Goal: Task Accomplishment & Management: Manage account settings

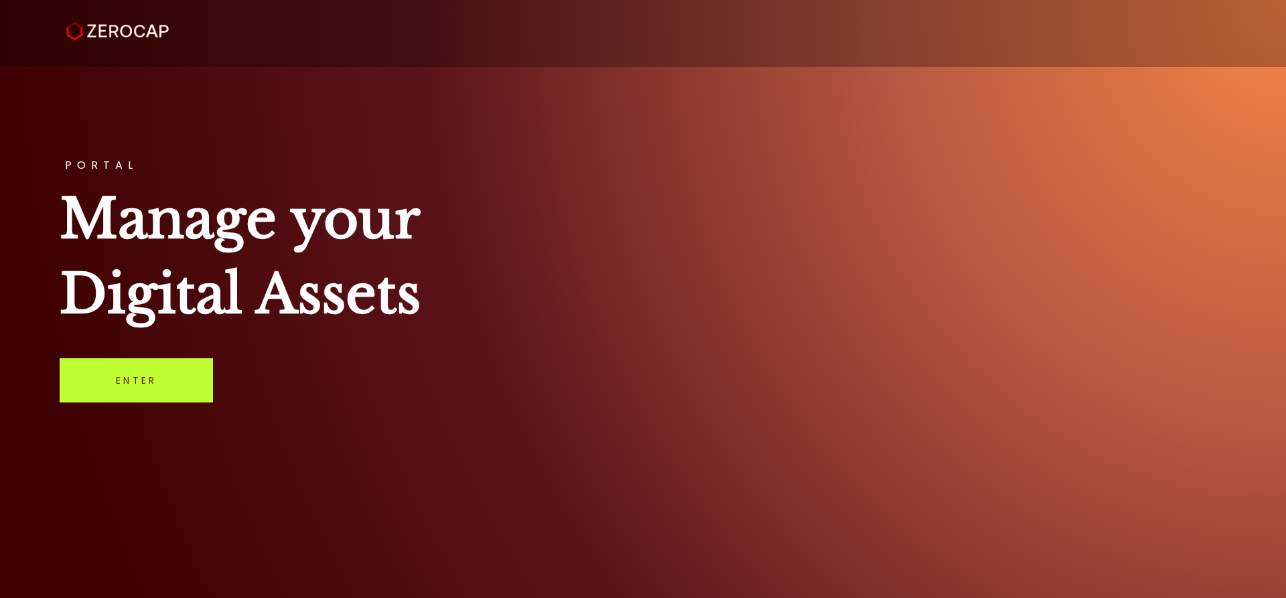
click at [153, 375] on link "Enter" at bounding box center [136, 380] width 153 height 44
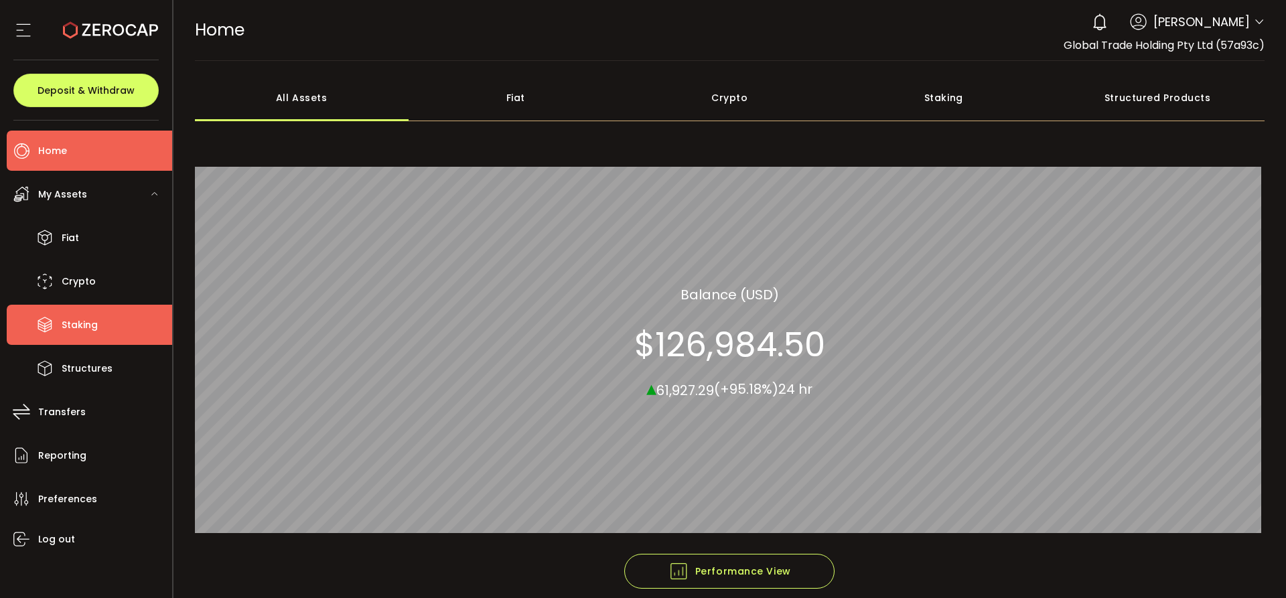
click at [74, 307] on li "Staking" at bounding box center [89, 325] width 165 height 40
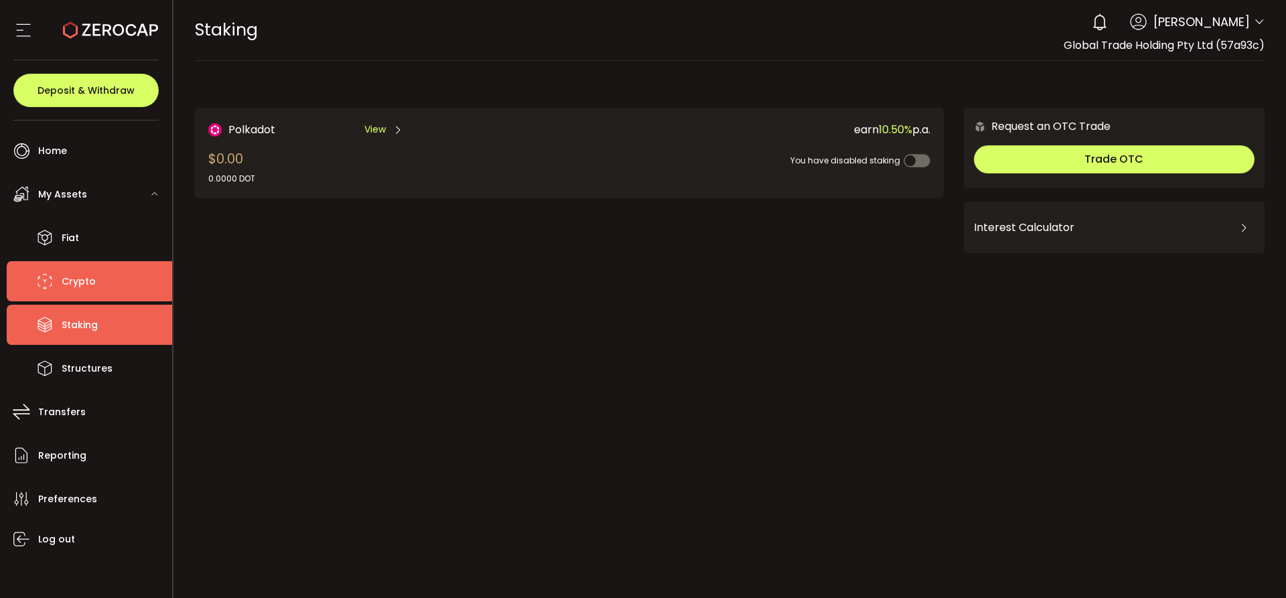
click at [86, 272] on span "Crypto" at bounding box center [79, 281] width 34 height 19
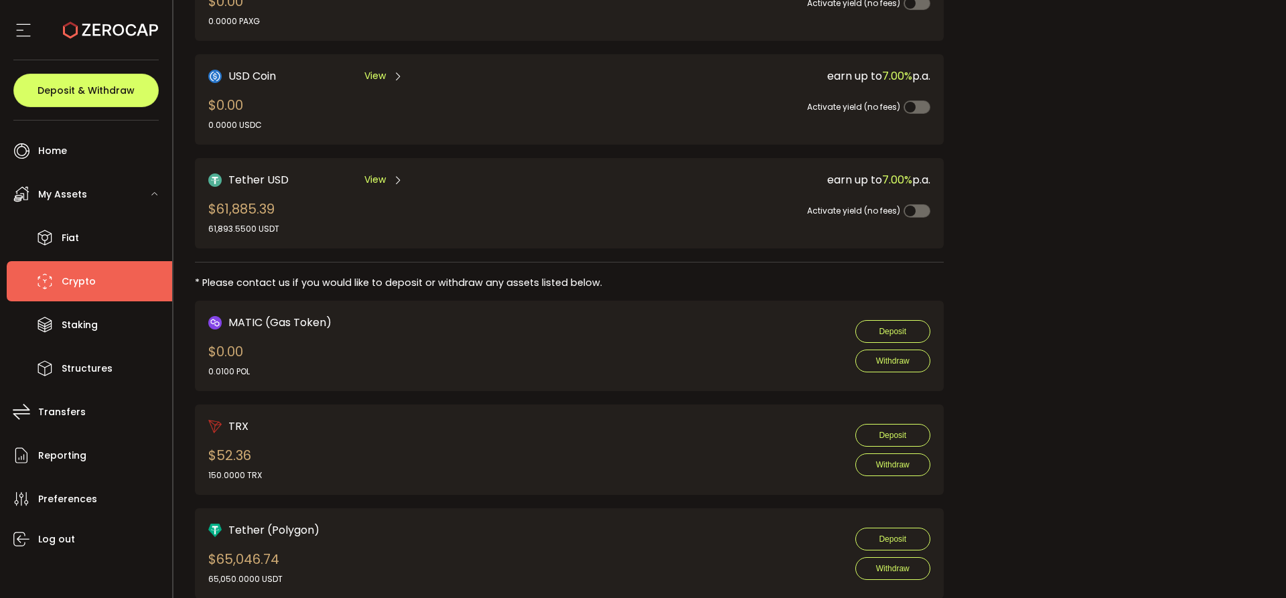
scroll to position [510, 0]
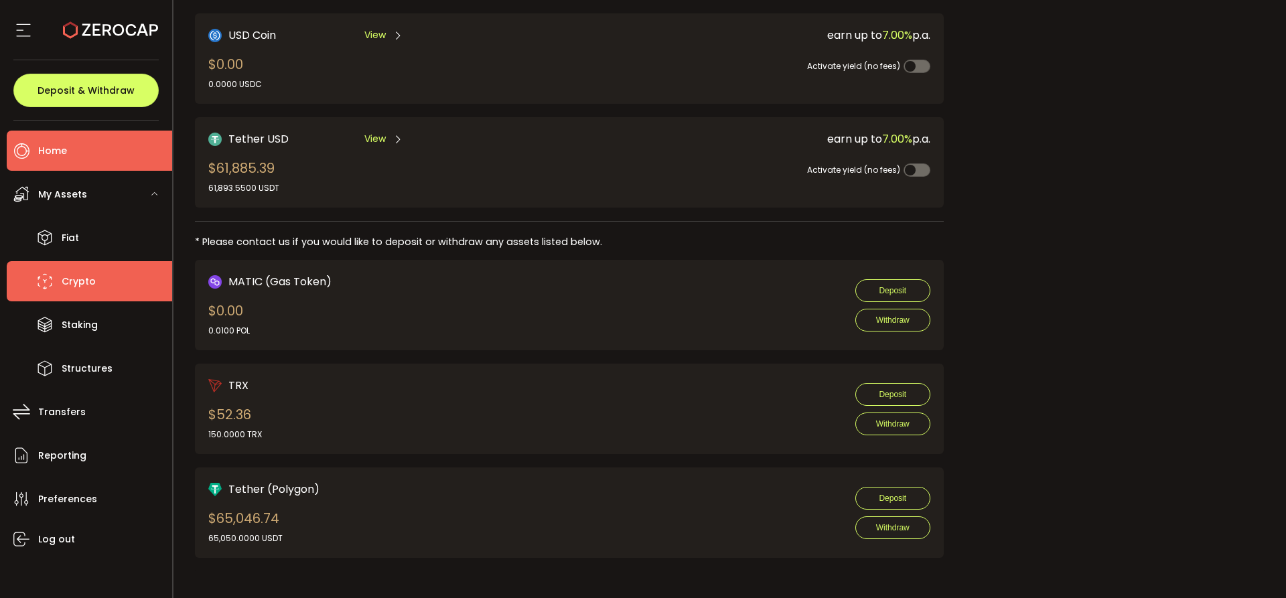
click at [104, 159] on li "Home" at bounding box center [89, 151] width 165 height 40
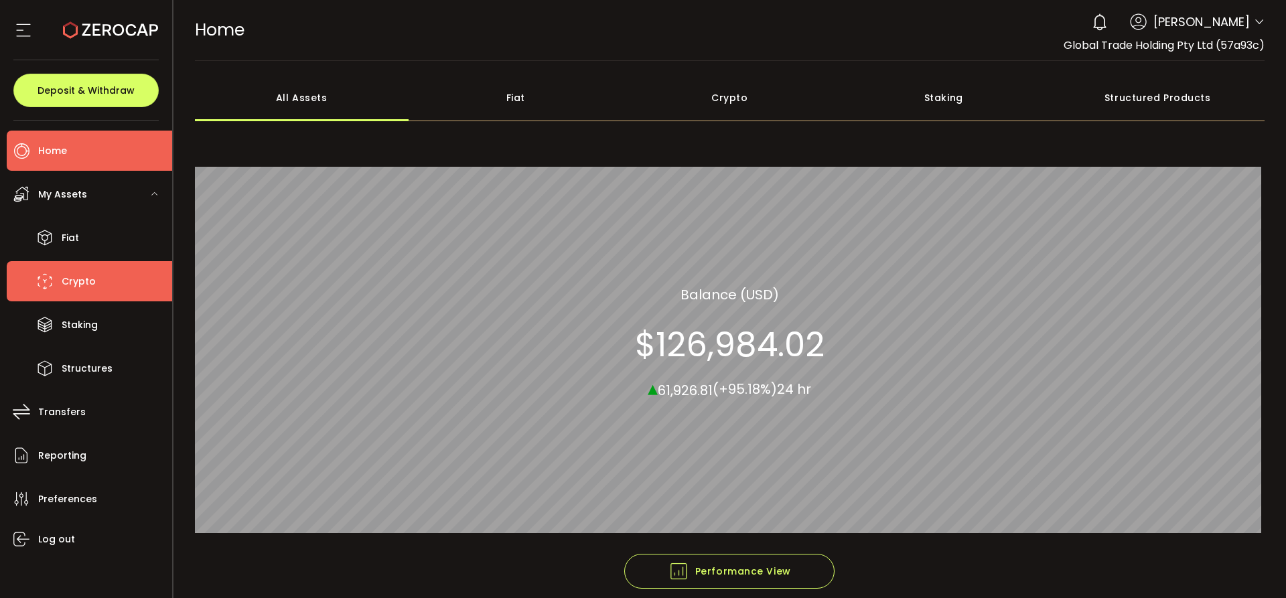
click at [62, 277] on span "Crypto" at bounding box center [79, 281] width 34 height 19
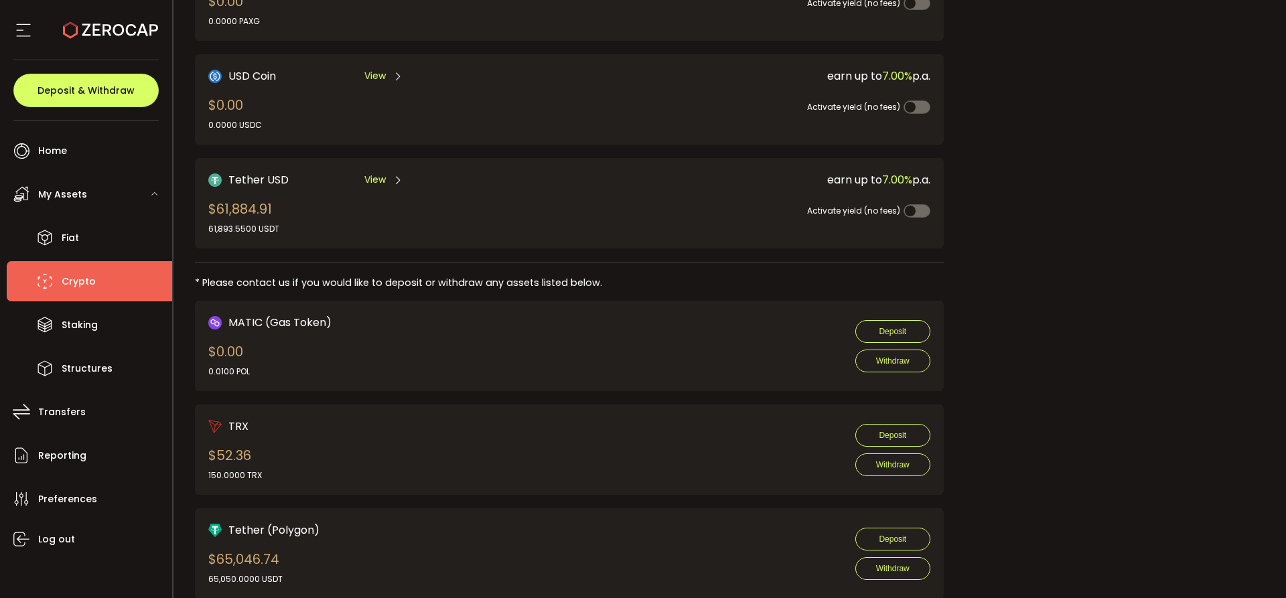
scroll to position [510, 0]
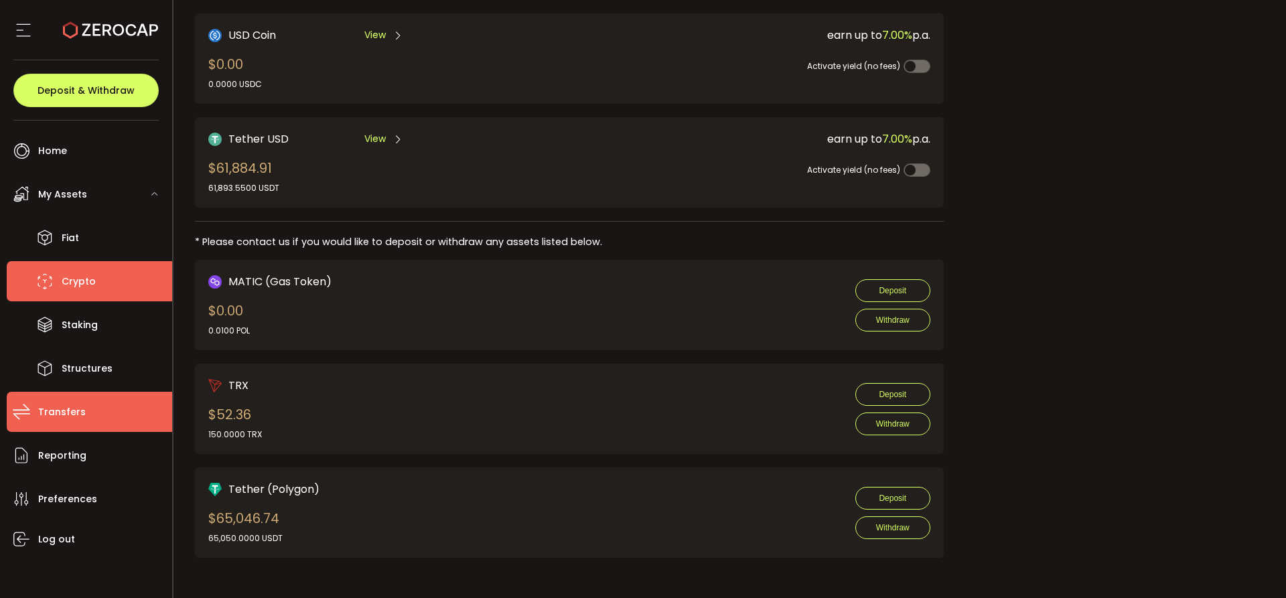
click at [74, 419] on span "Transfers" at bounding box center [62, 412] width 48 height 19
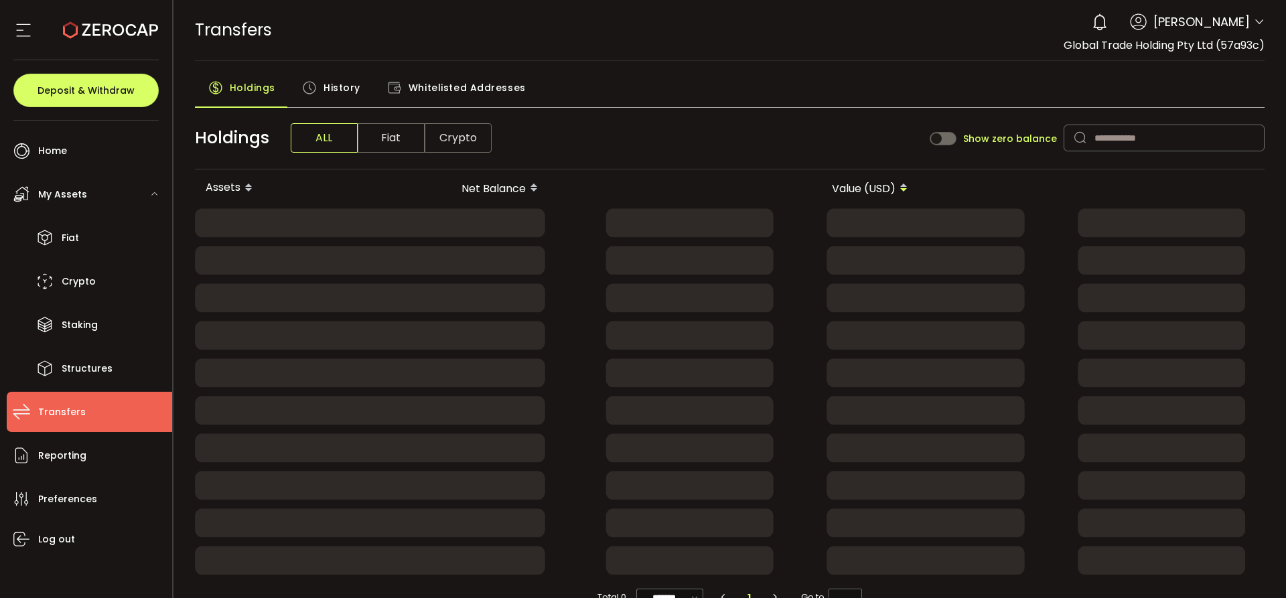
click at [339, 87] on span "History" at bounding box center [342, 87] width 37 height 27
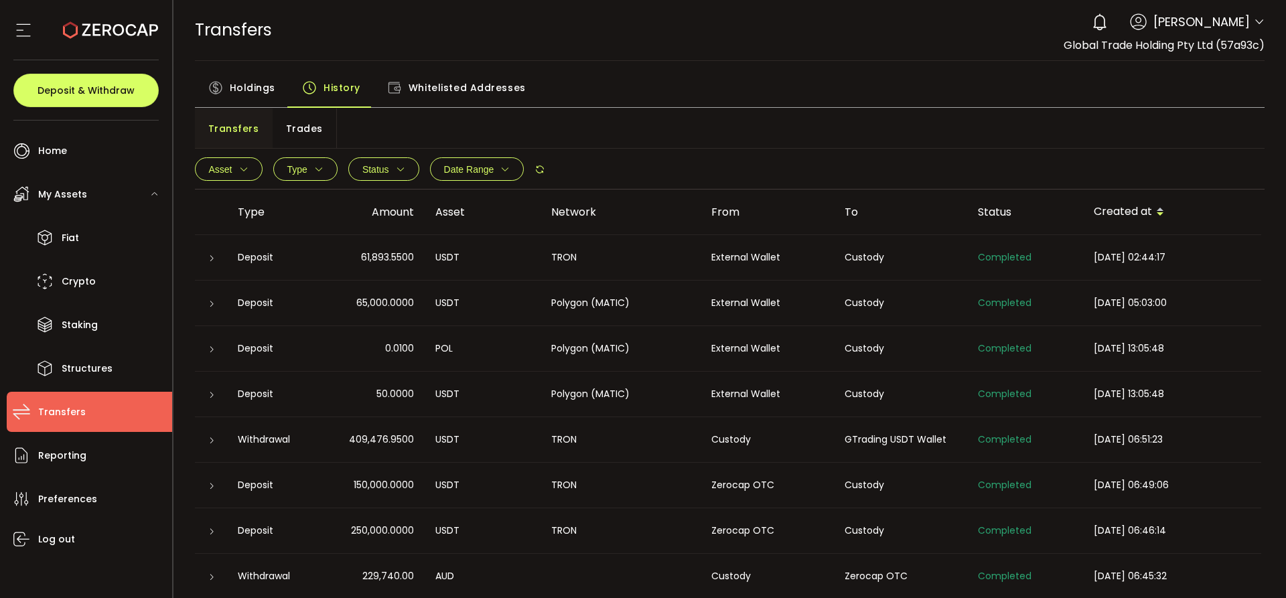
click at [210, 259] on icon at bounding box center [212, 259] width 8 height 8
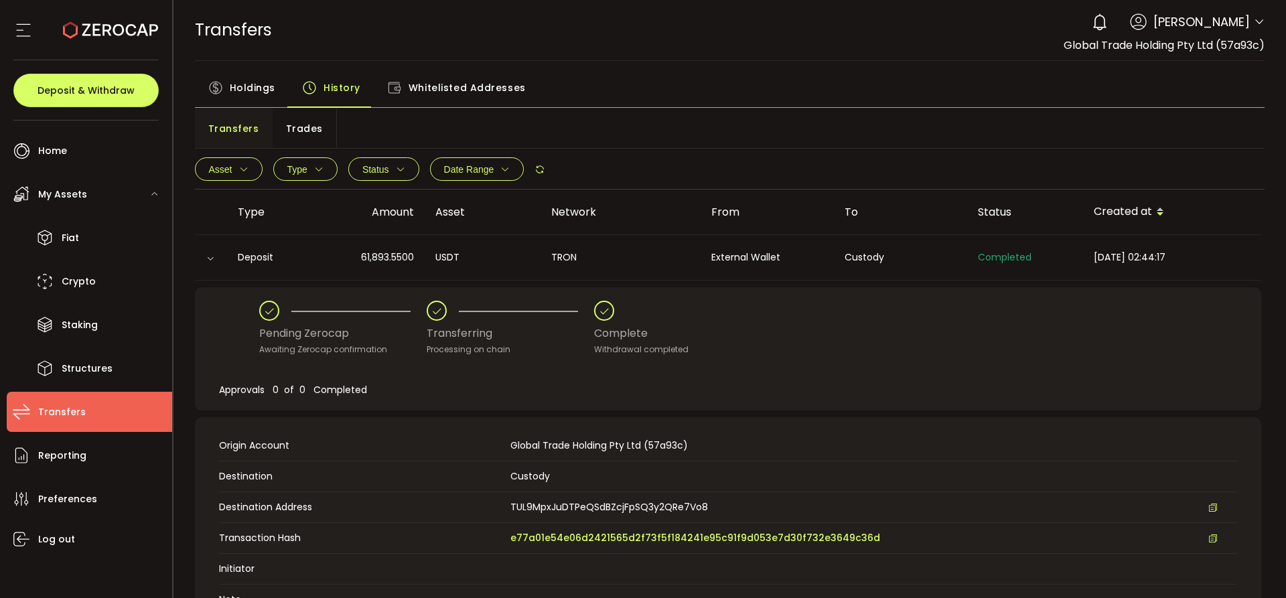
click at [608, 38] on div "TRANSFERS Buy Power $0.00 USD Transfers Transfers Your verification is pending …" at bounding box center [730, 30] width 1070 height 60
click at [559, 11] on div "TRANSFERS Buy Power $0.00 USD Transfers Transfers Your verification is pending …" at bounding box center [730, 30] width 1070 height 60
click at [882, 21] on div "TRANSFERS Buy Power $0.00 USD Transfers Transfers Your verification is pending …" at bounding box center [730, 30] width 1070 height 60
click at [231, 87] on span "Holdings" at bounding box center [253, 87] width 46 height 27
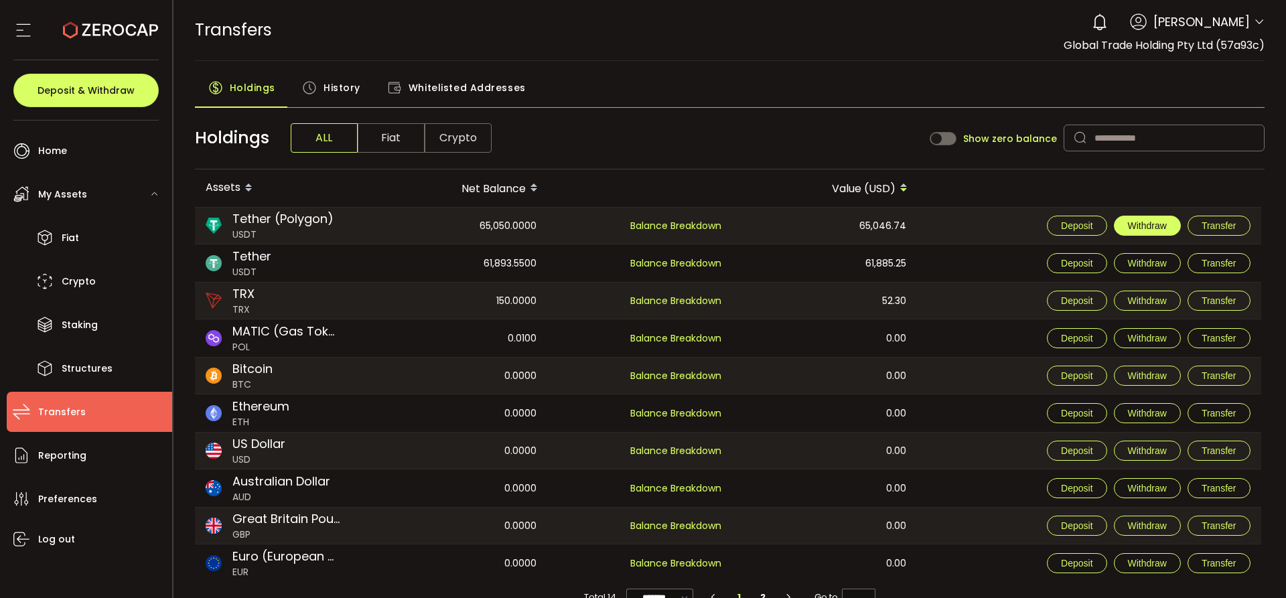
click at [1137, 226] on span "Withdraw" at bounding box center [1147, 225] width 39 height 11
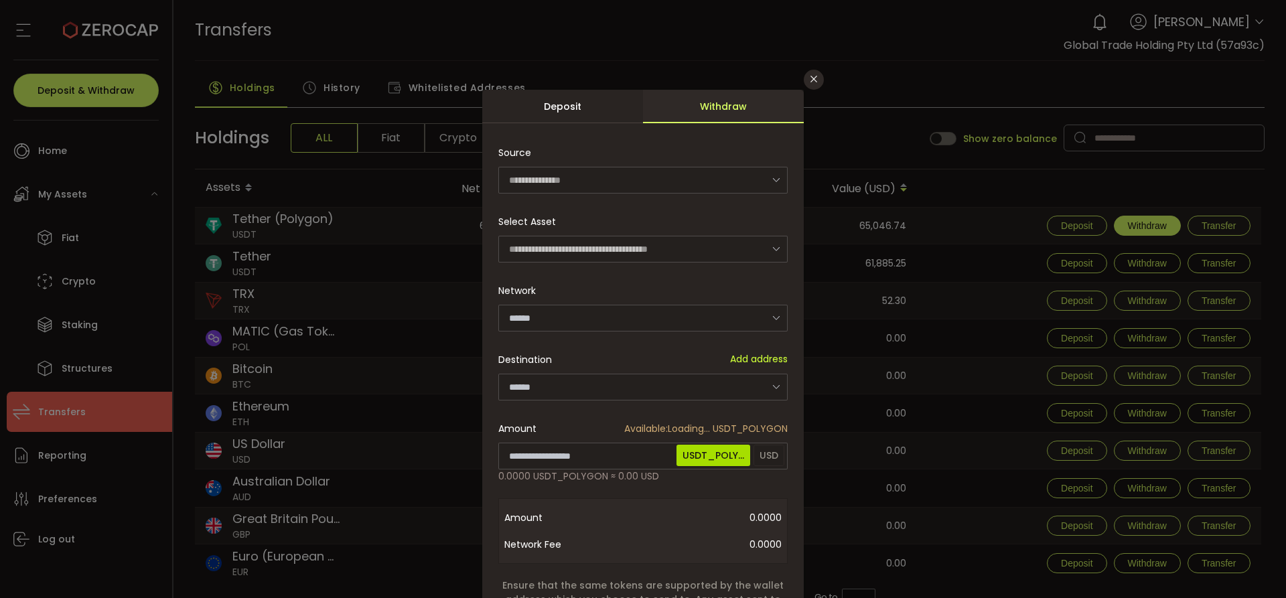
type input "**********"
click at [593, 248] on input "dialog" at bounding box center [642, 249] width 289 height 27
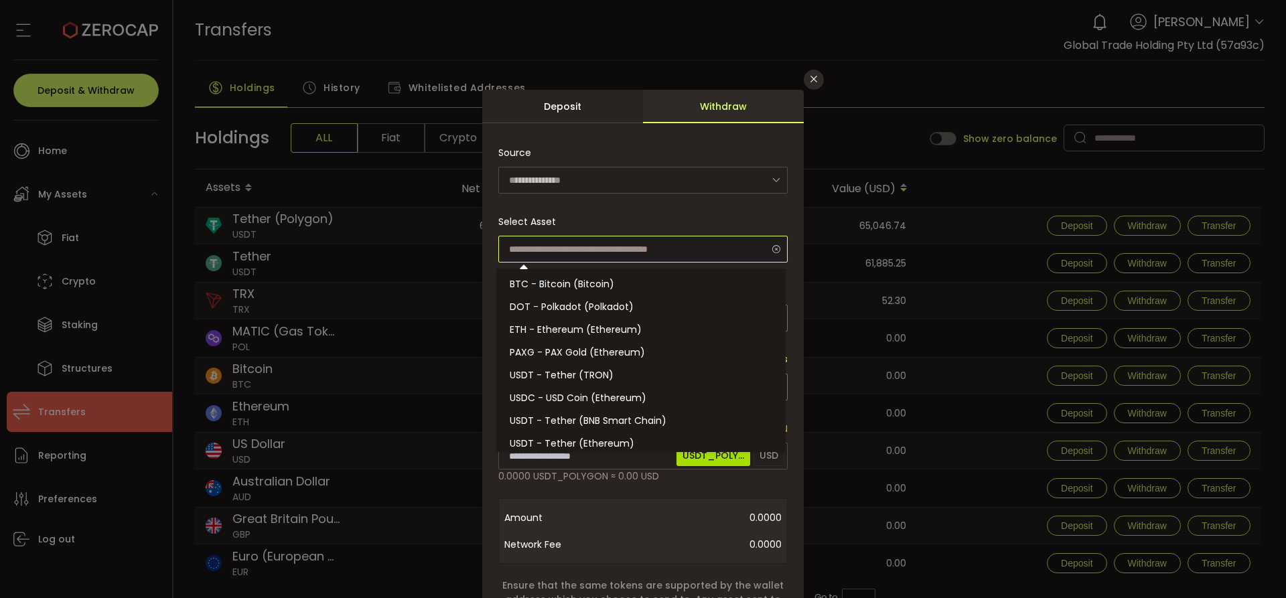
scroll to position [94, 0]
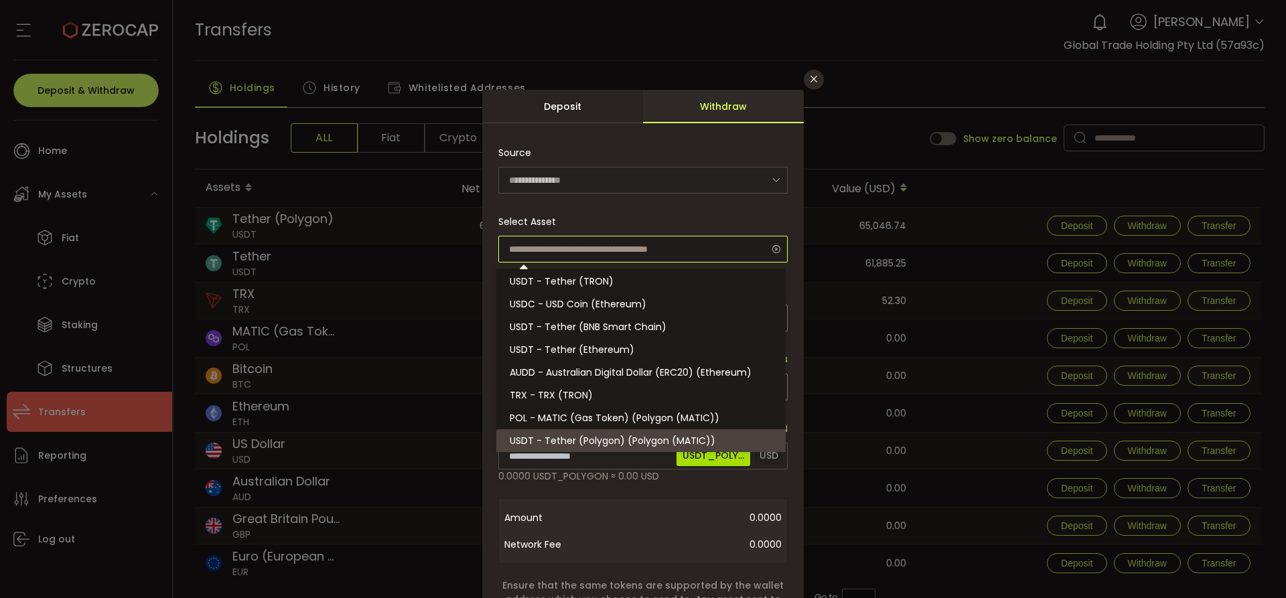
click at [593, 248] on input "dialog" at bounding box center [642, 249] width 289 height 27
type input "**********"
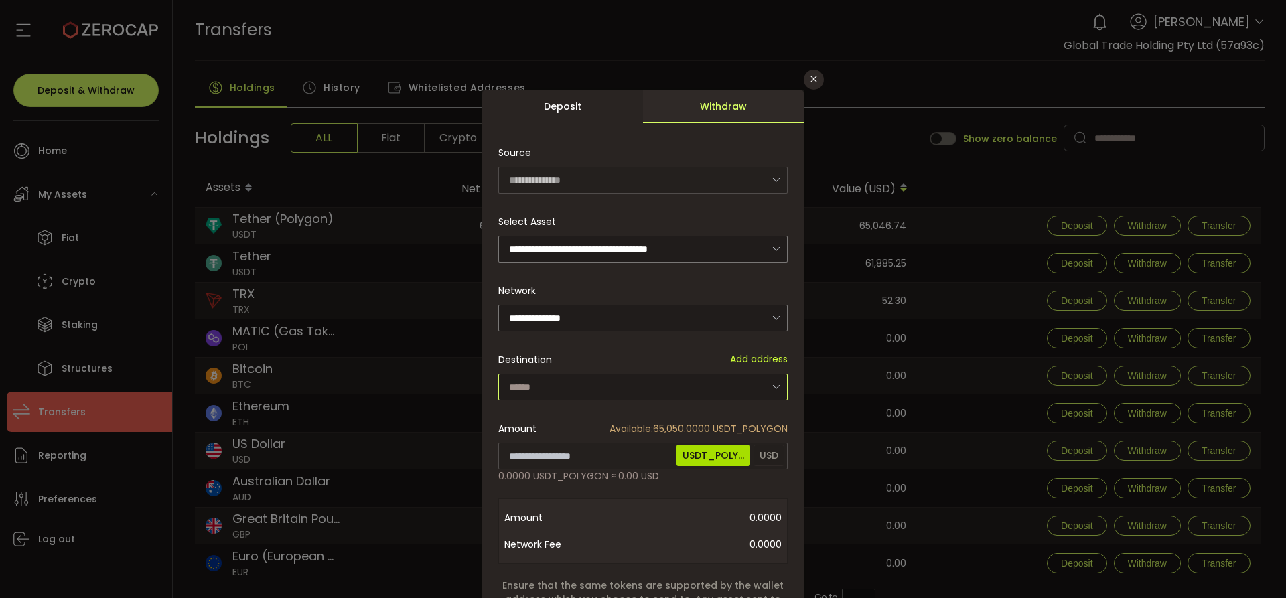
click at [594, 381] on input "dialog" at bounding box center [642, 387] width 289 height 27
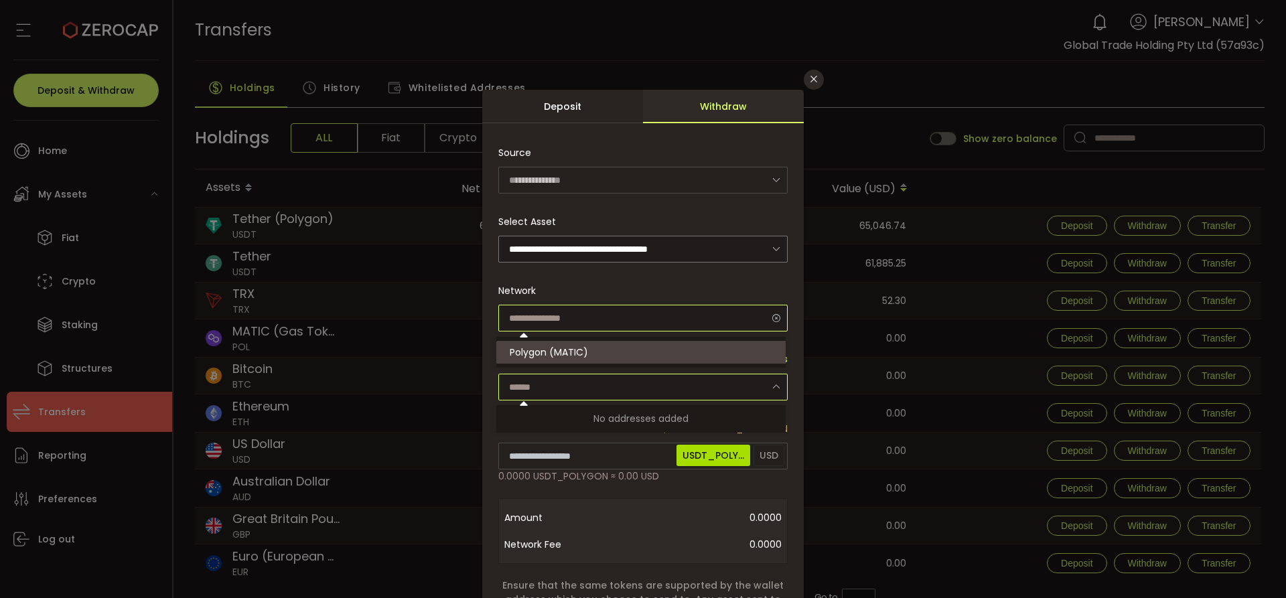
click at [590, 316] on input "dialog" at bounding box center [642, 318] width 289 height 27
click at [585, 348] on span "Polygon (MATIC)" at bounding box center [549, 352] width 78 height 13
type input "**********"
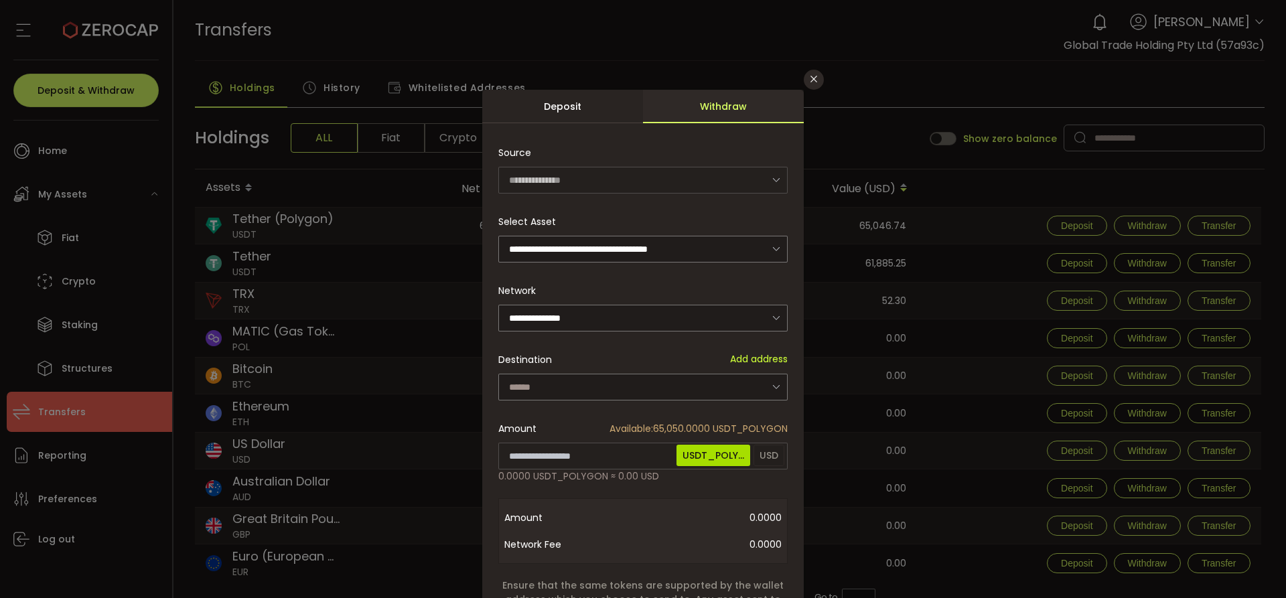
click at [606, 291] on div "**********" at bounding box center [642, 304] width 289 height 54
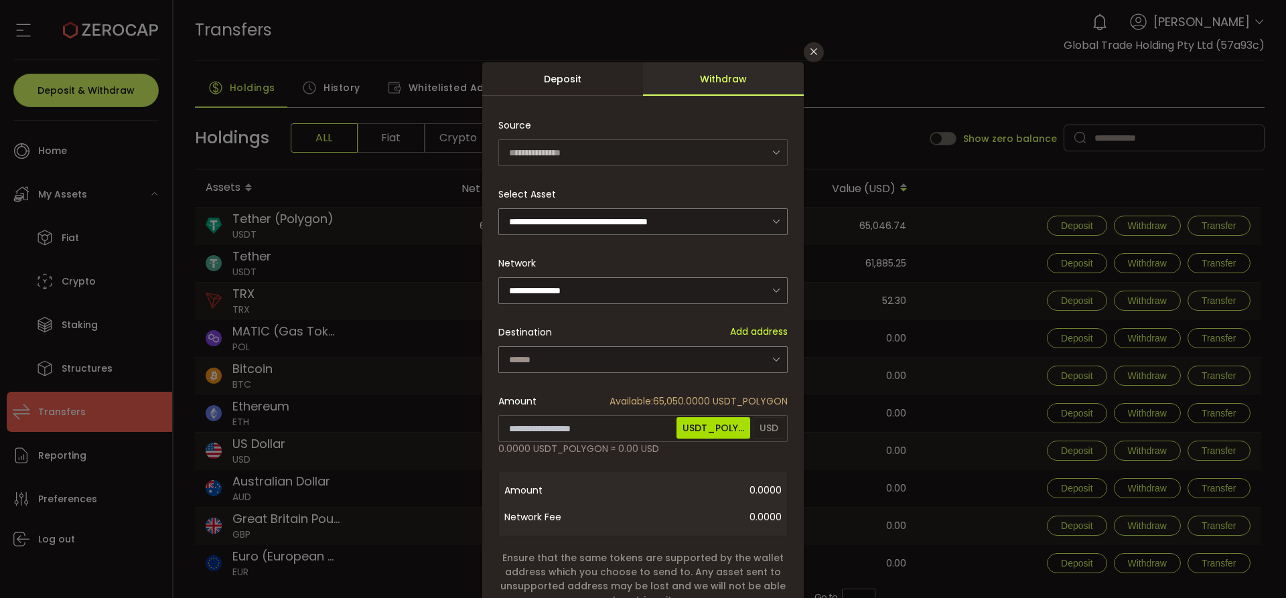
scroll to position [0, 0]
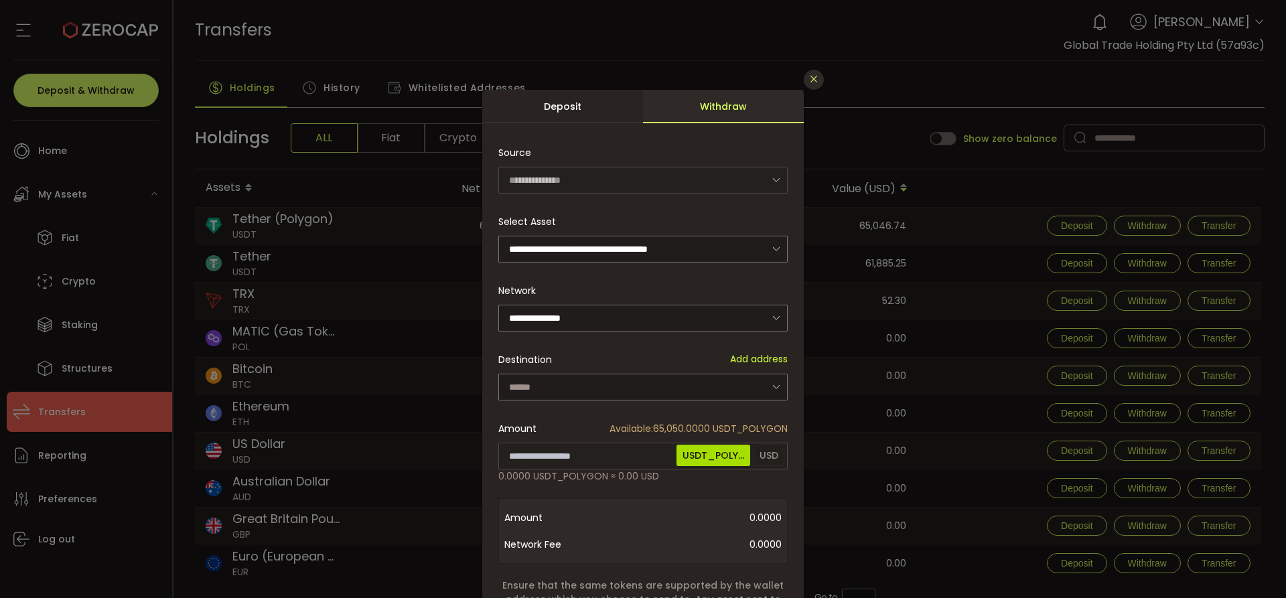
click at [811, 80] on icon "Close" at bounding box center [814, 79] width 11 height 11
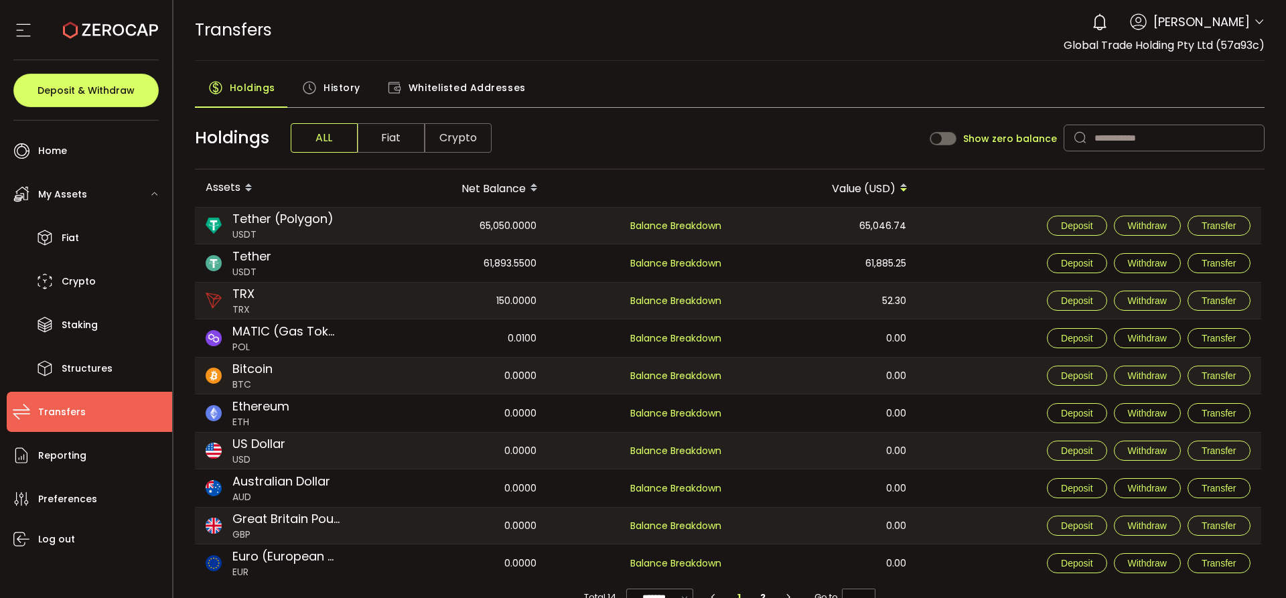
click at [796, 35] on div "TRANSFERS Buy Power $0.00 USD Transfers Transfers Your verification is pending …" at bounding box center [730, 30] width 1070 height 60
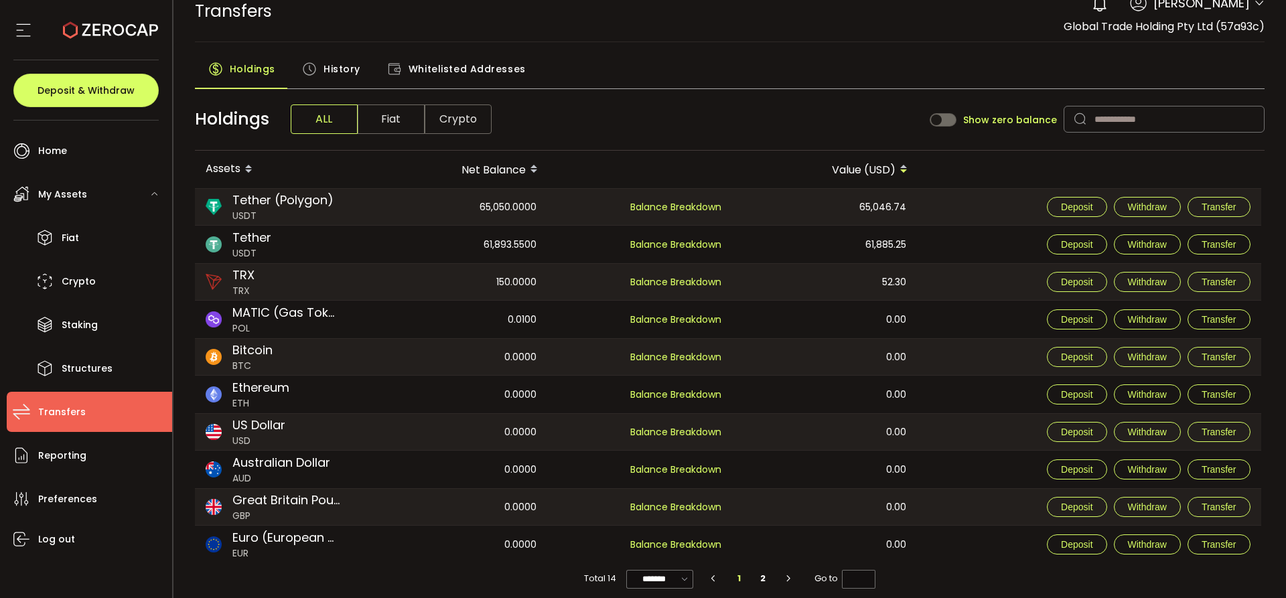
scroll to position [29, 0]
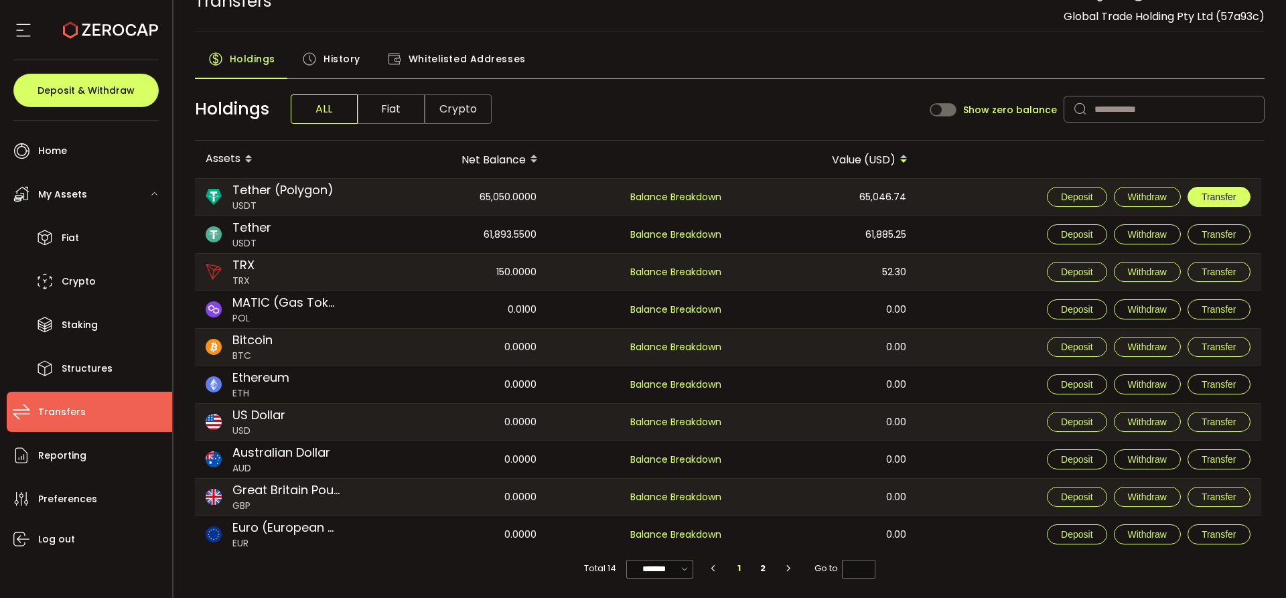
click at [1200, 194] on button "Transfer" at bounding box center [1219, 197] width 63 height 20
click at [1026, 152] on th at bounding box center [1089, 160] width 343 height 38
click at [1147, 202] on span "Withdraw" at bounding box center [1147, 197] width 39 height 11
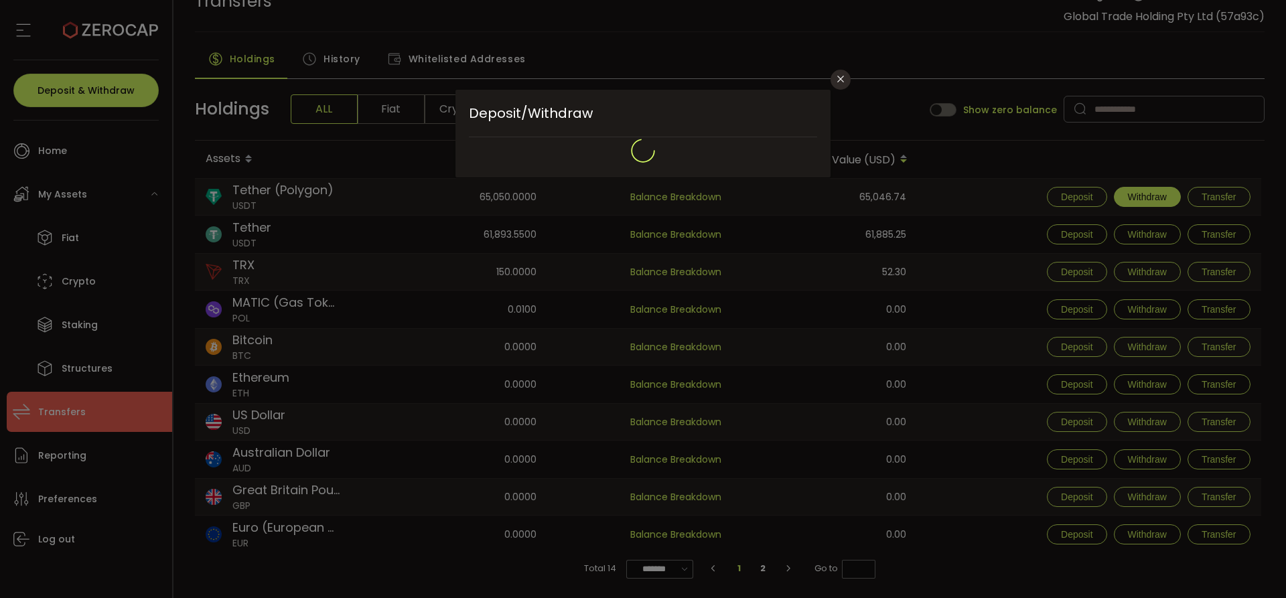
type input "**********"
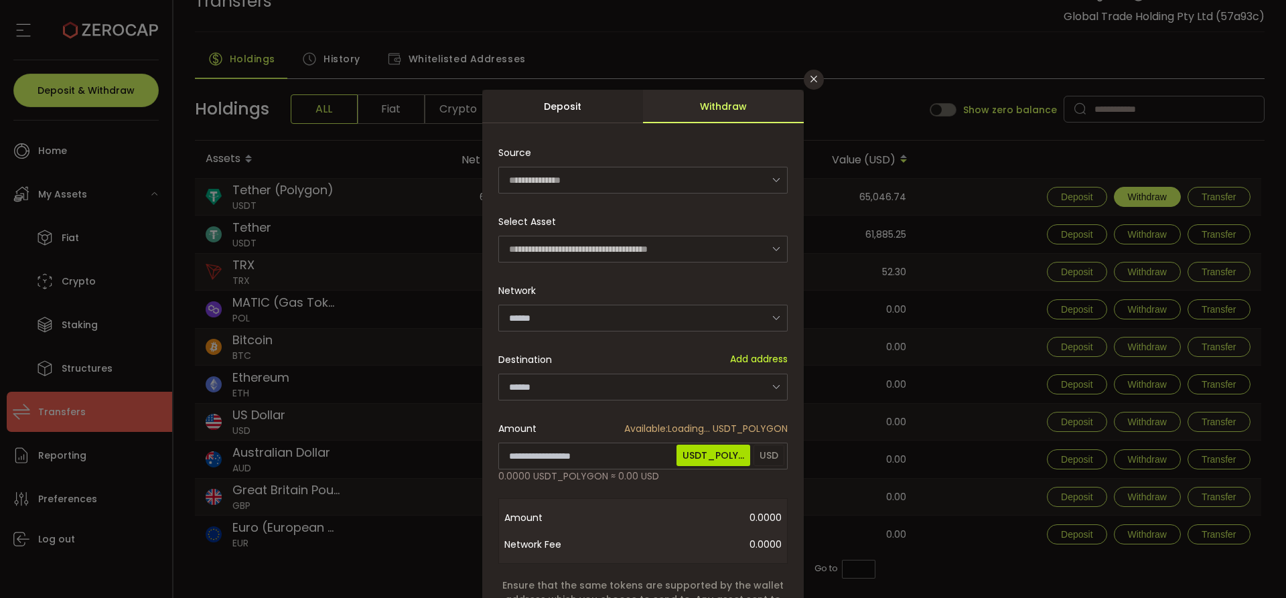
type input "**********"
click at [630, 248] on input "dialog" at bounding box center [642, 249] width 289 height 27
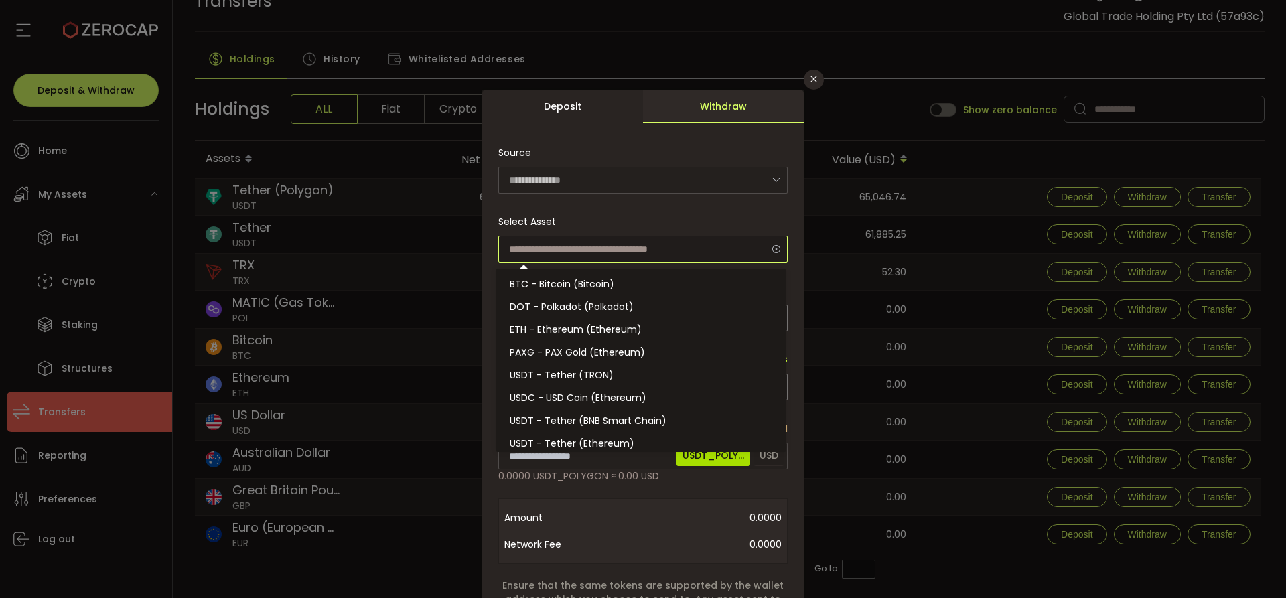
scroll to position [94, 0]
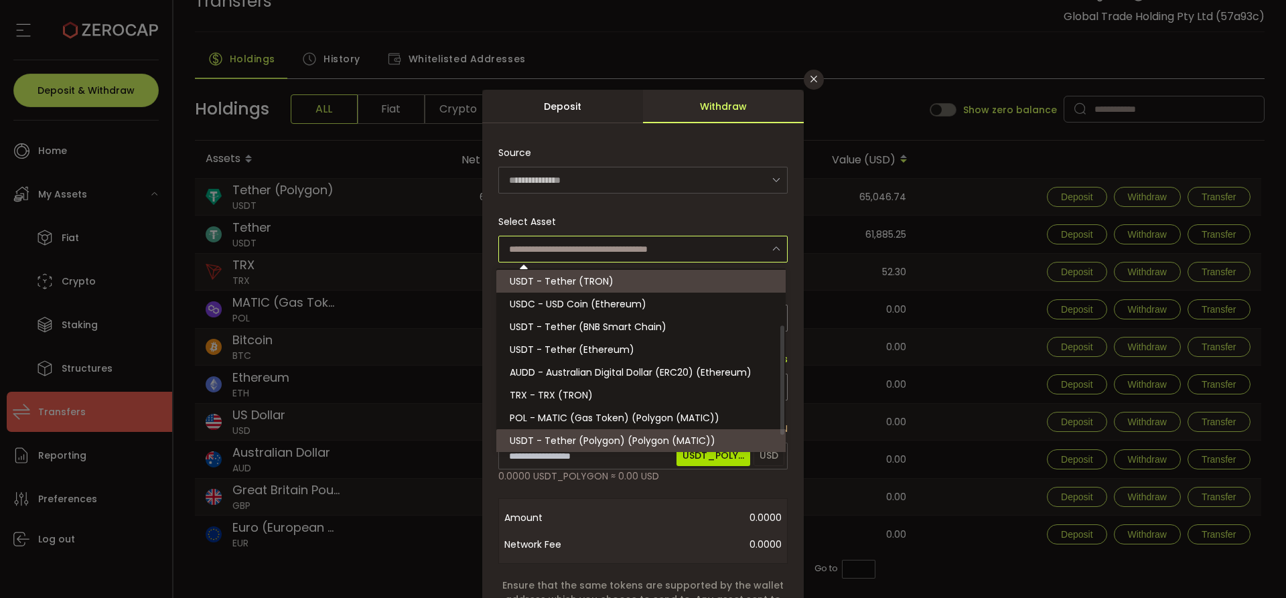
click at [596, 285] on span "USDT - Tether (TRON)" at bounding box center [562, 281] width 104 height 13
type input "**********"
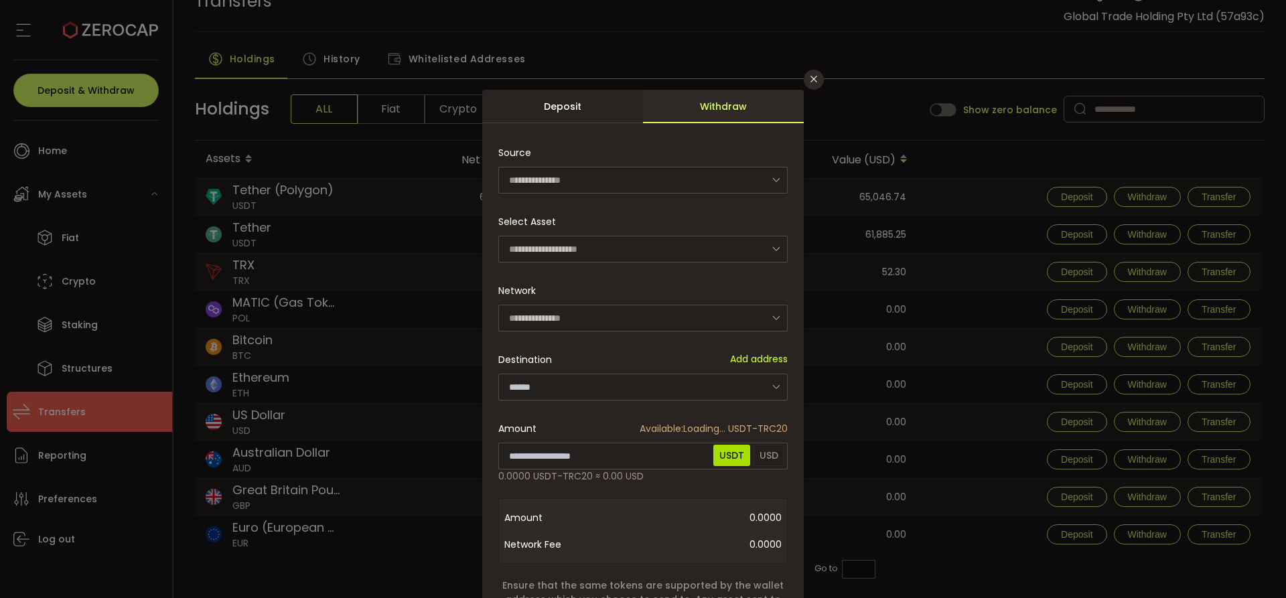
type input "****"
click at [589, 335] on div "**********" at bounding box center [642, 421] width 289 height 565
click at [596, 324] on input "dialog" at bounding box center [642, 318] width 289 height 27
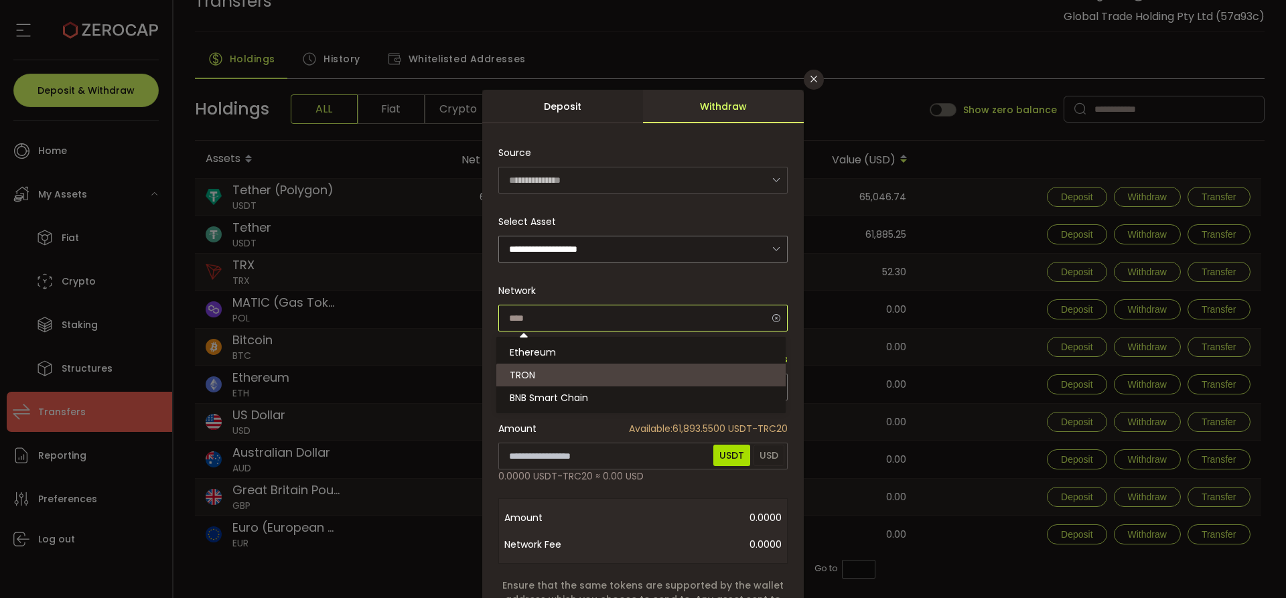
click at [596, 324] on input "dialog" at bounding box center [642, 318] width 289 height 27
type input "****"
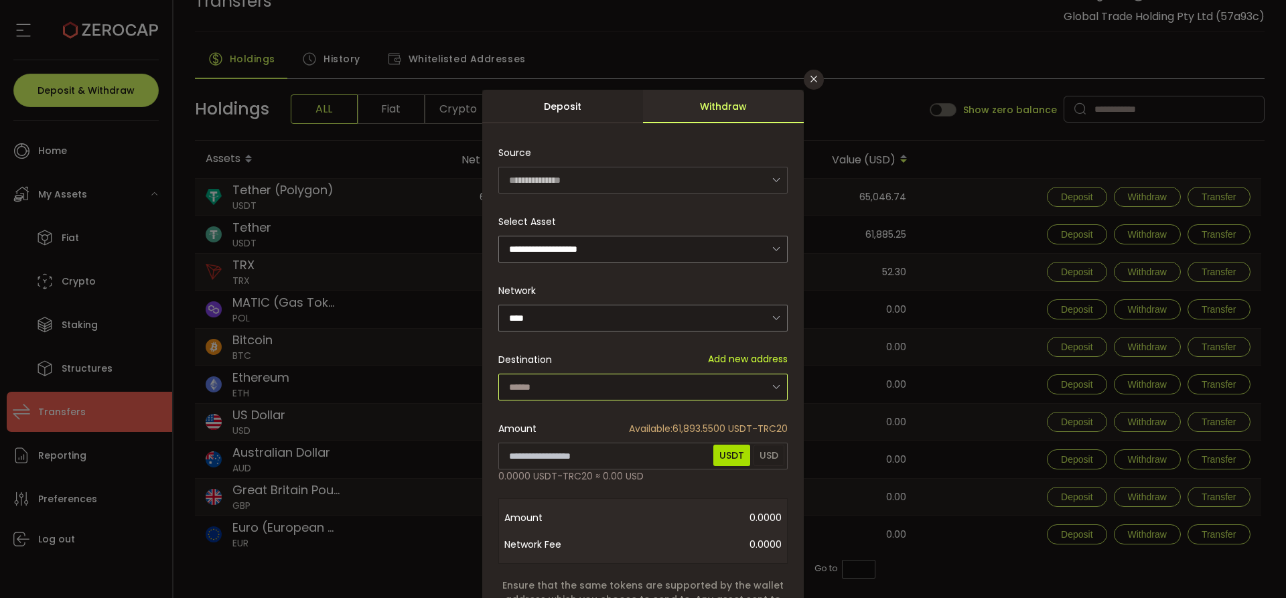
click at [596, 379] on input "dialog" at bounding box center [642, 387] width 289 height 27
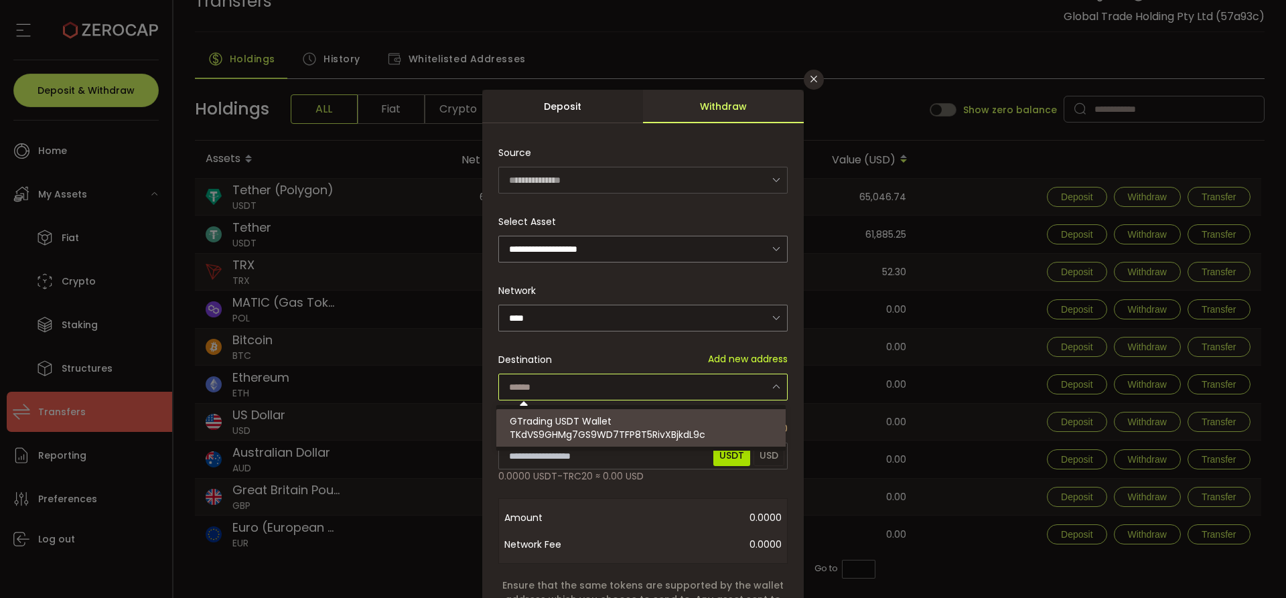
click at [596, 426] on span "GTrading USDT Wallet" at bounding box center [561, 421] width 102 height 13
type input "**********"
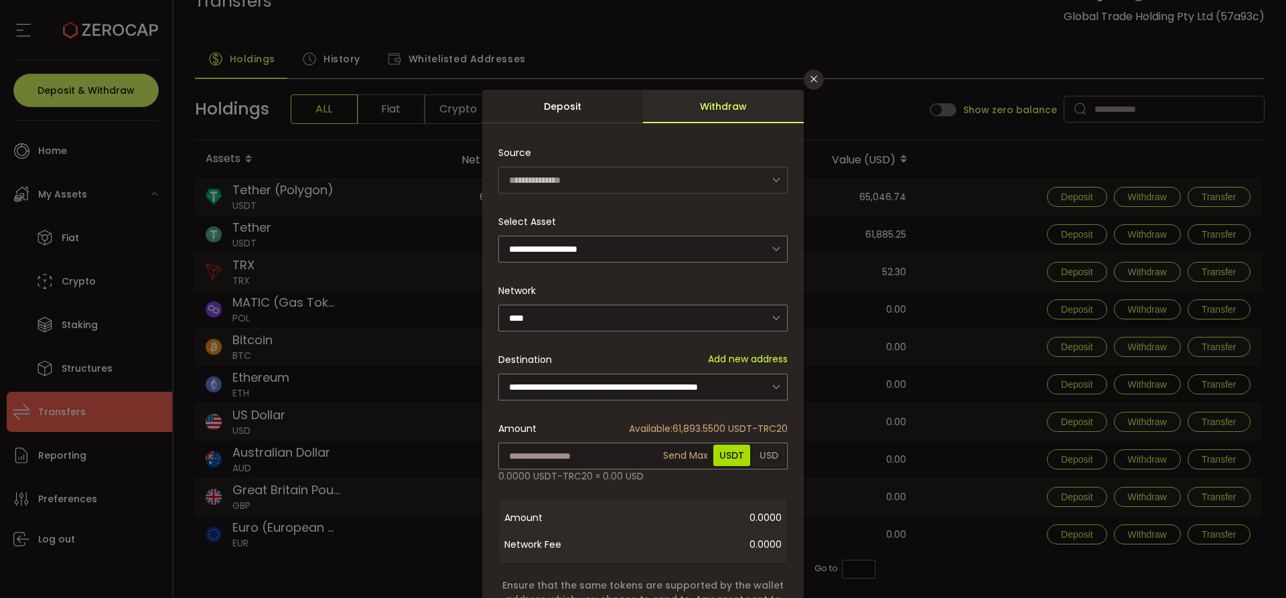
type input "********"
click at [671, 456] on div "**********" at bounding box center [643, 416] width 322 height 652
click at [811, 83] on icon "Close" at bounding box center [814, 79] width 11 height 11
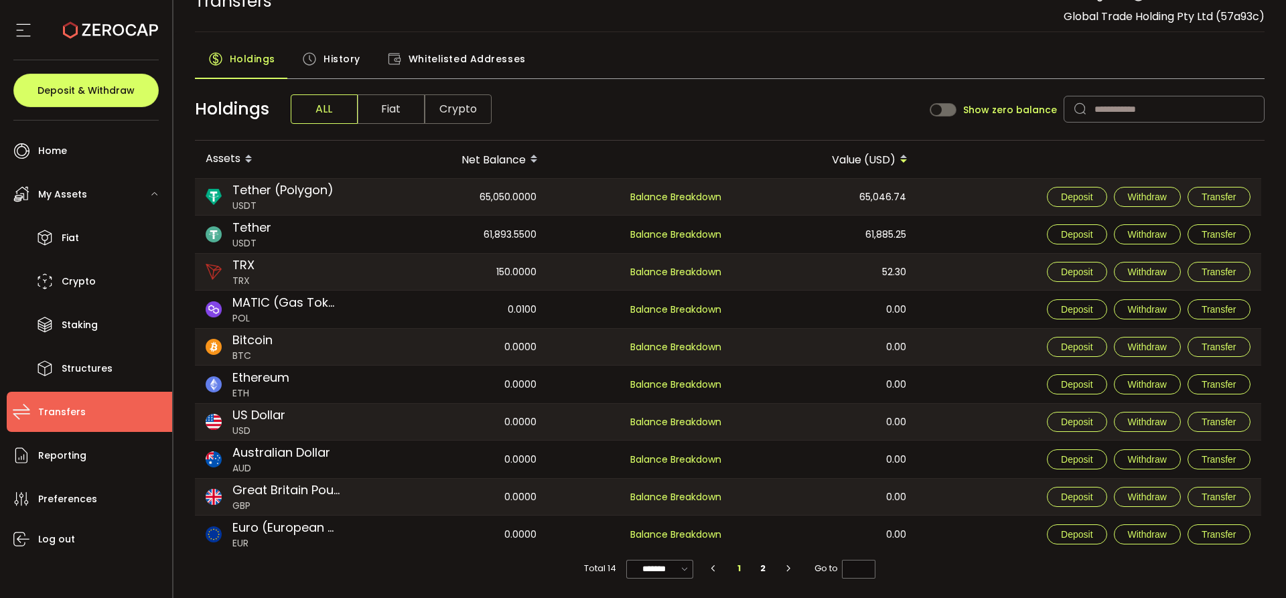
click at [477, 112] on span "Crypto" at bounding box center [458, 108] width 67 height 29
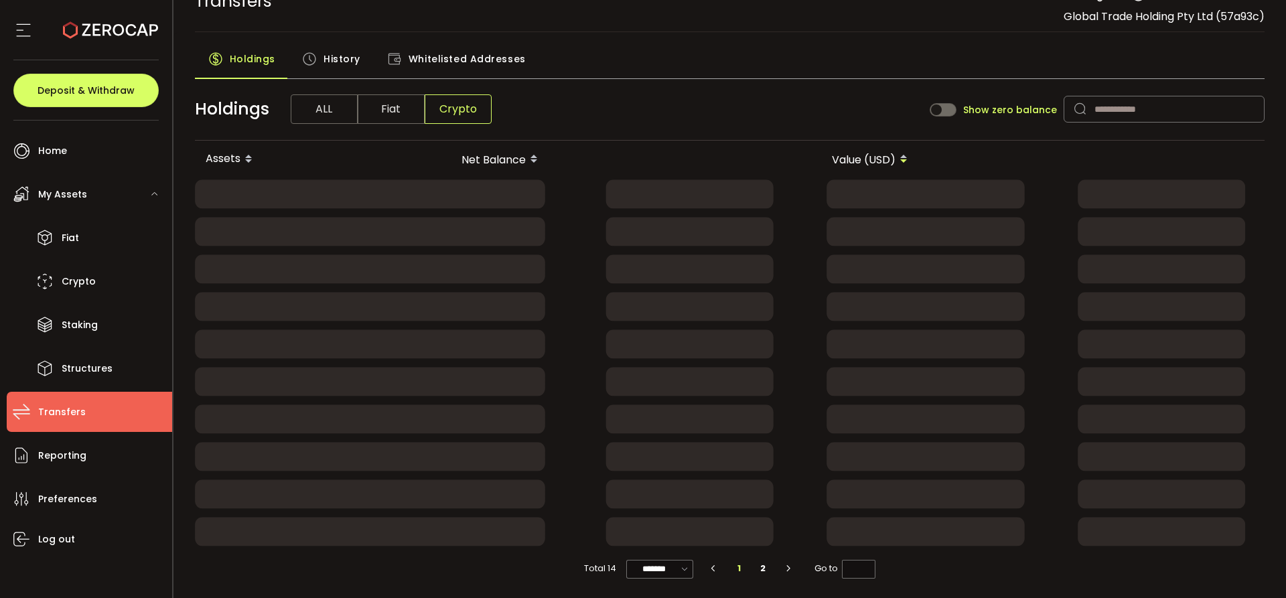
scroll to position [0, 0]
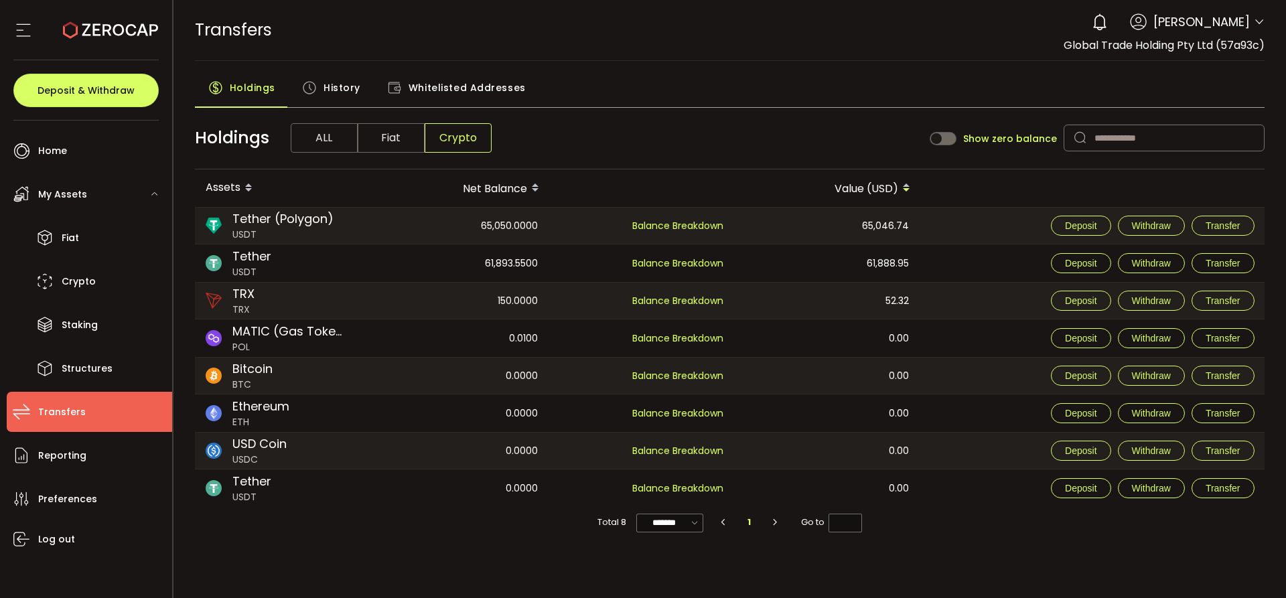
click at [683, 52] on div "TRANSFERS Buy Power $0.00 USD Transfers Transfers Your verification is pending …" at bounding box center [730, 30] width 1070 height 60
click at [736, 23] on div "TRANSFERS Buy Power $0.00 USD Transfers Transfers Your verification is pending …" at bounding box center [730, 30] width 1070 height 60
click at [625, 37] on div "TRANSFERS Buy Power $0.00 USD Transfers Transfers Your verification is pending …" at bounding box center [730, 30] width 1070 height 60
click at [330, 85] on span "History" at bounding box center [342, 87] width 37 height 27
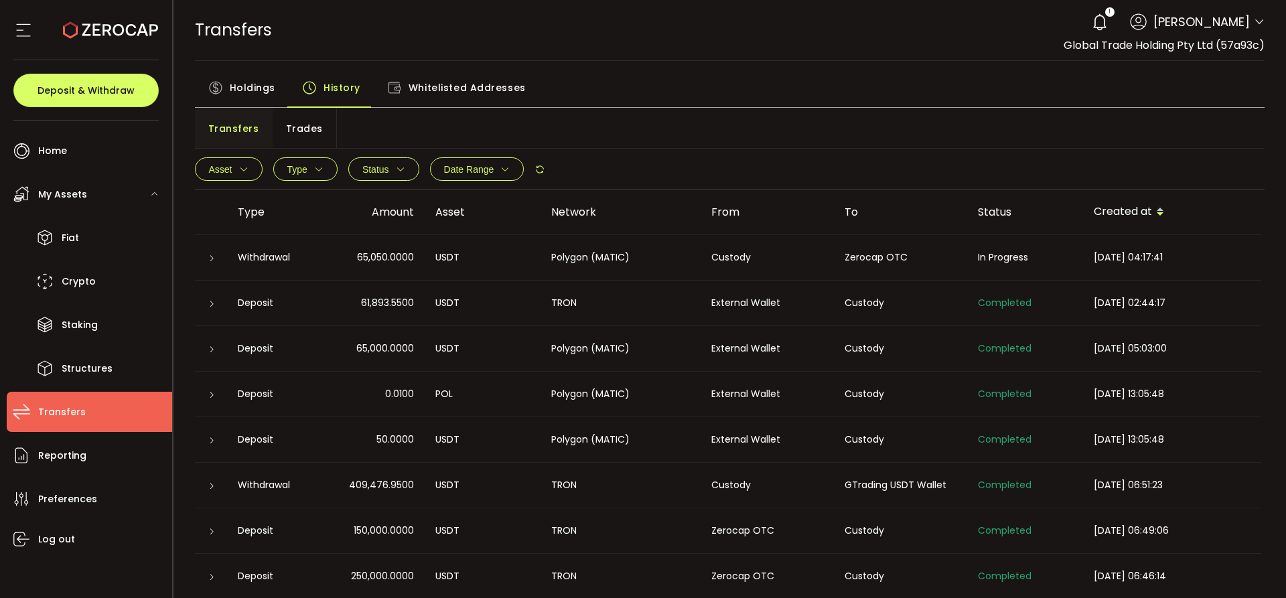
click at [220, 83] on icon at bounding box center [215, 87] width 15 height 15
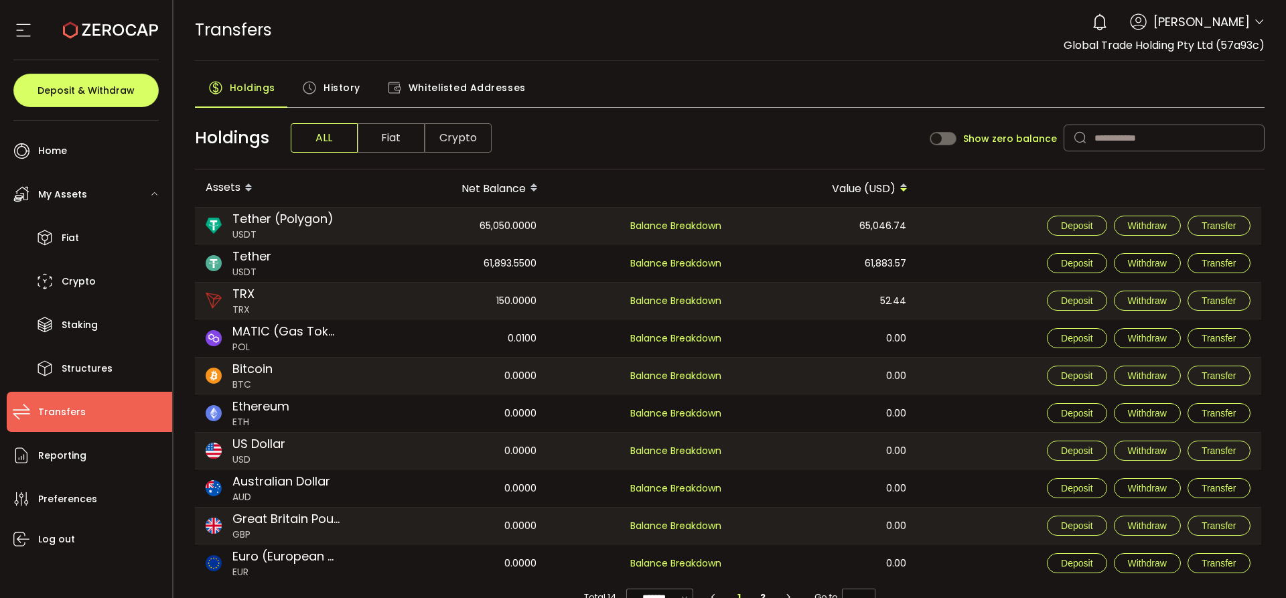
click at [535, 47] on div "TRANSFERS Buy Power $0.00 USD Transfers Transfers Your verification is pending …" at bounding box center [730, 30] width 1070 height 60
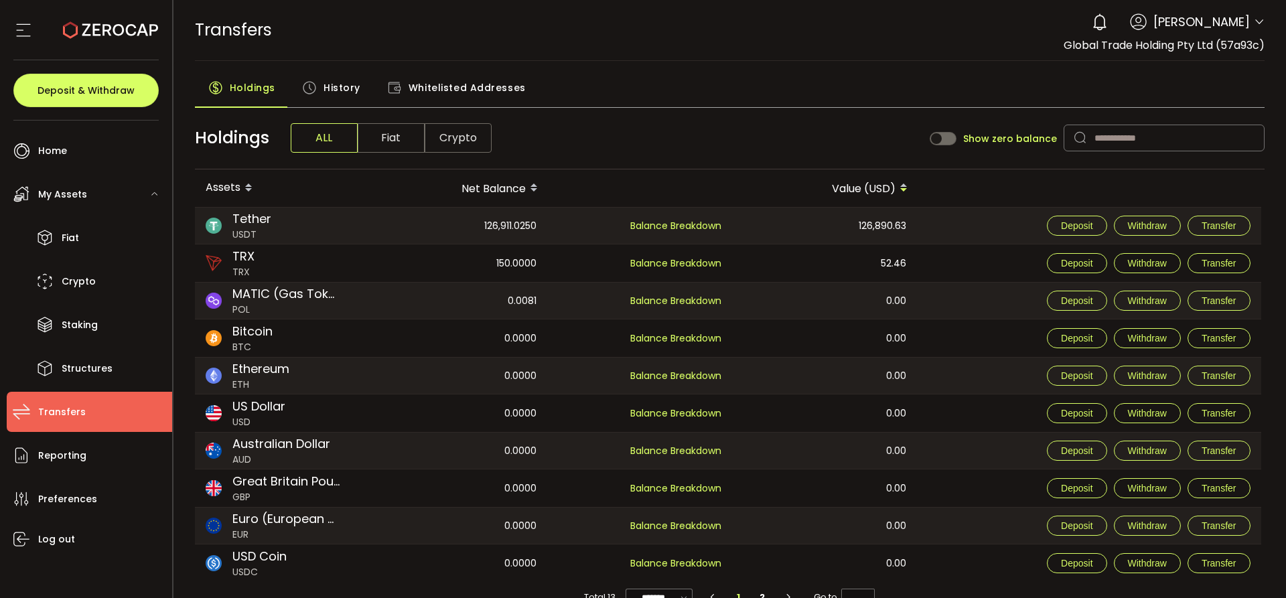
click at [320, 90] on div "History" at bounding box center [331, 90] width 85 height 33
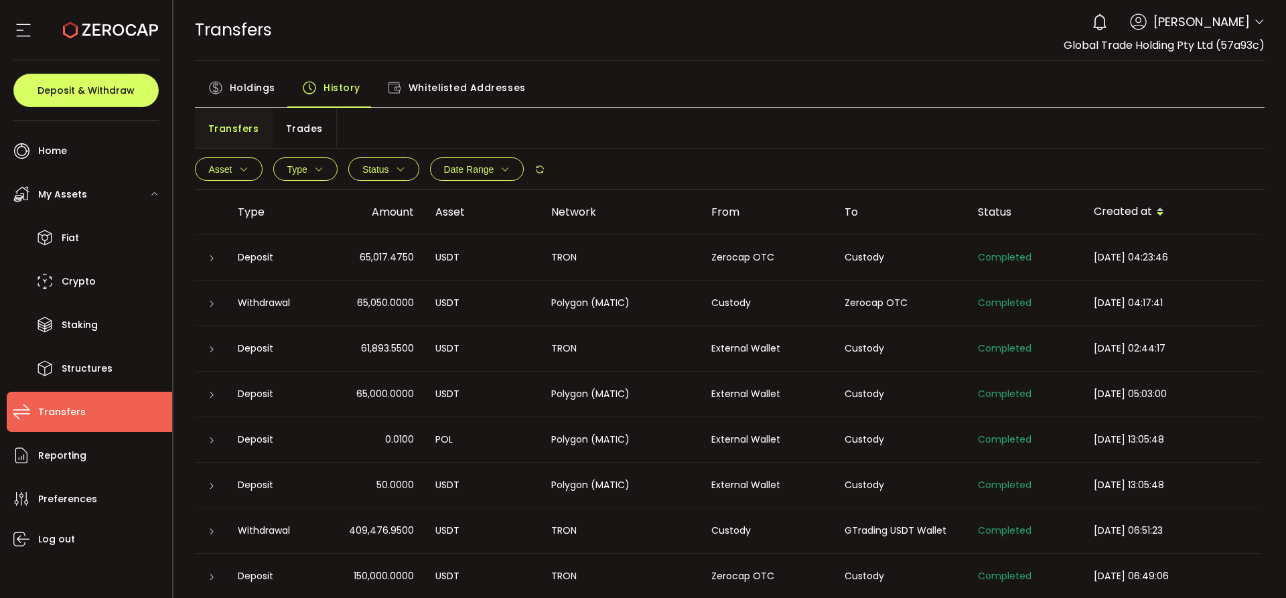
click at [212, 301] on icon at bounding box center [212, 304] width 8 height 8
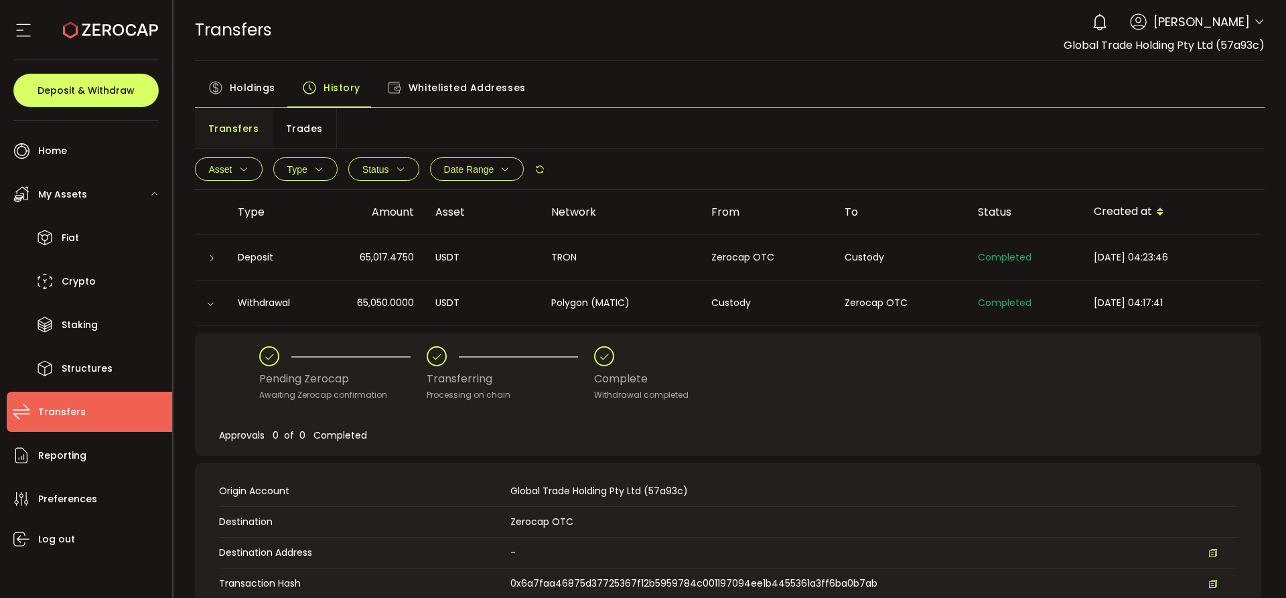
click at [212, 301] on icon at bounding box center [210, 304] width 8 height 8
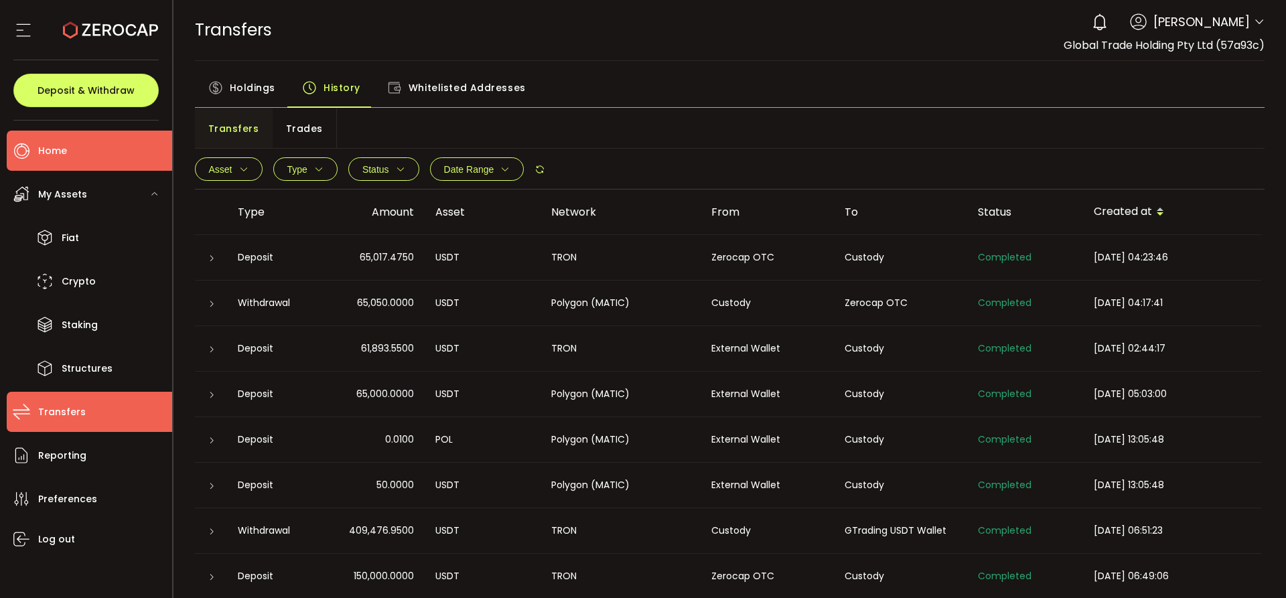
click at [74, 157] on li "Home" at bounding box center [89, 151] width 165 height 40
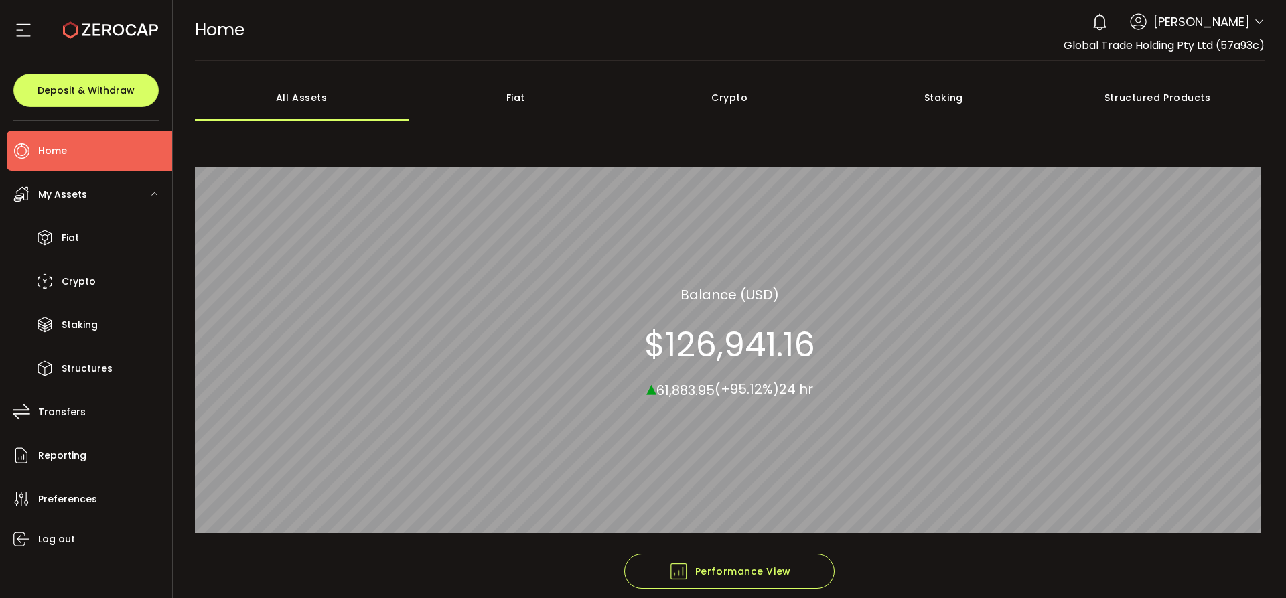
click at [725, 98] on div "Crypto" at bounding box center [730, 97] width 214 height 47
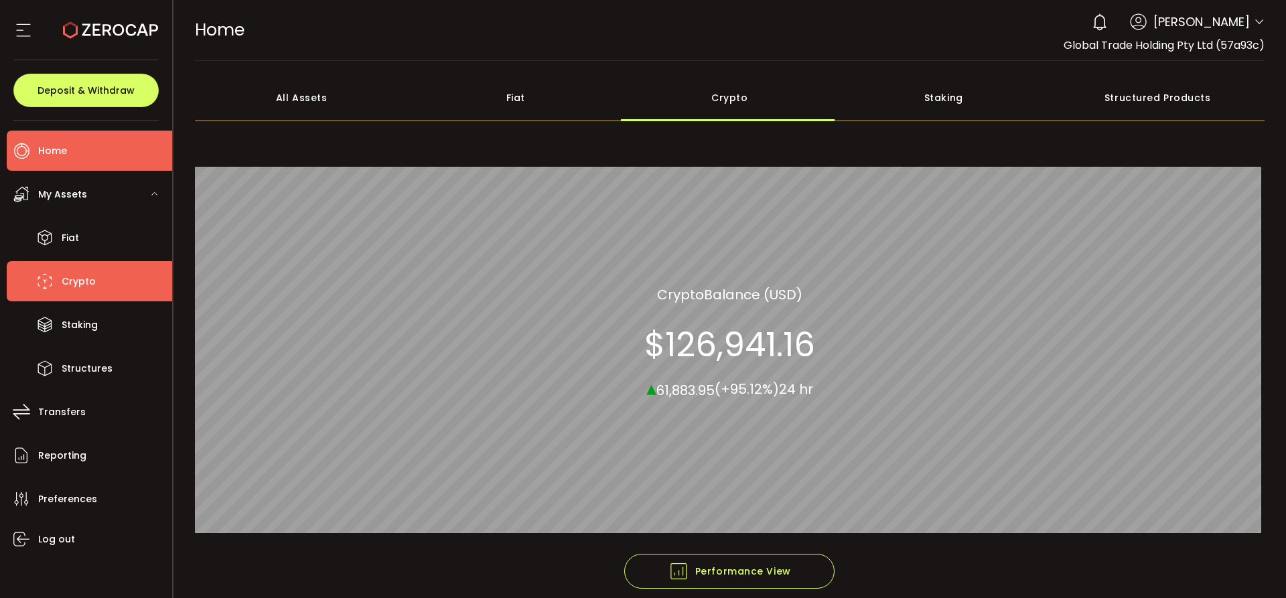
click at [65, 293] on li "Crypto" at bounding box center [89, 281] width 165 height 40
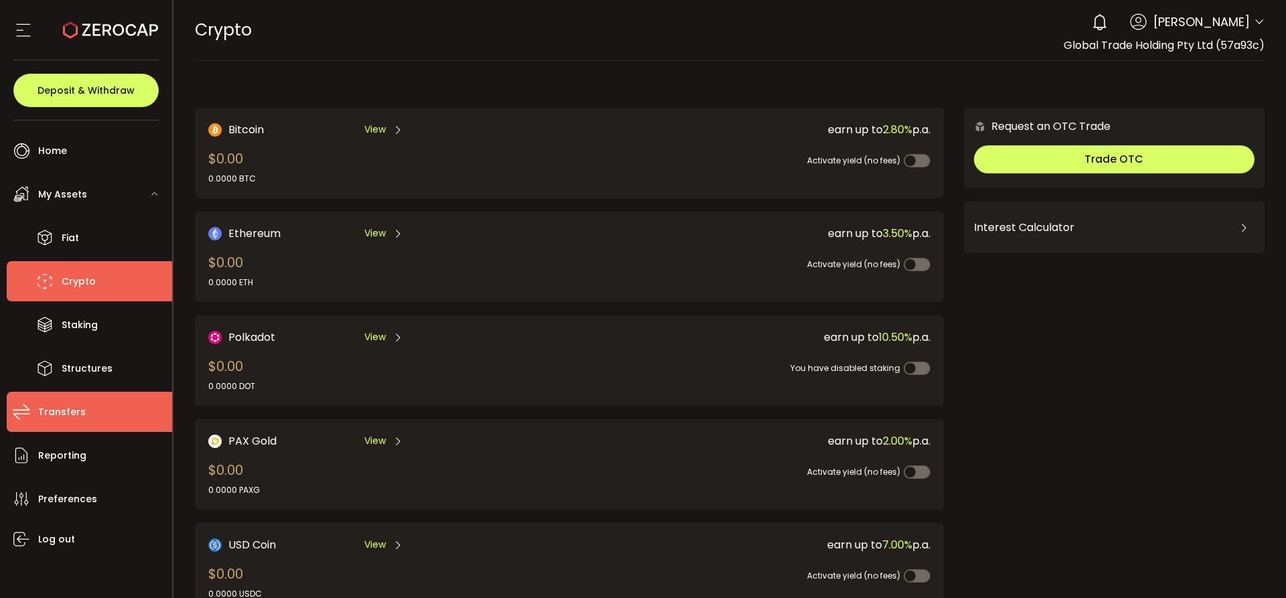
click at [74, 404] on span "Transfers" at bounding box center [62, 412] width 48 height 19
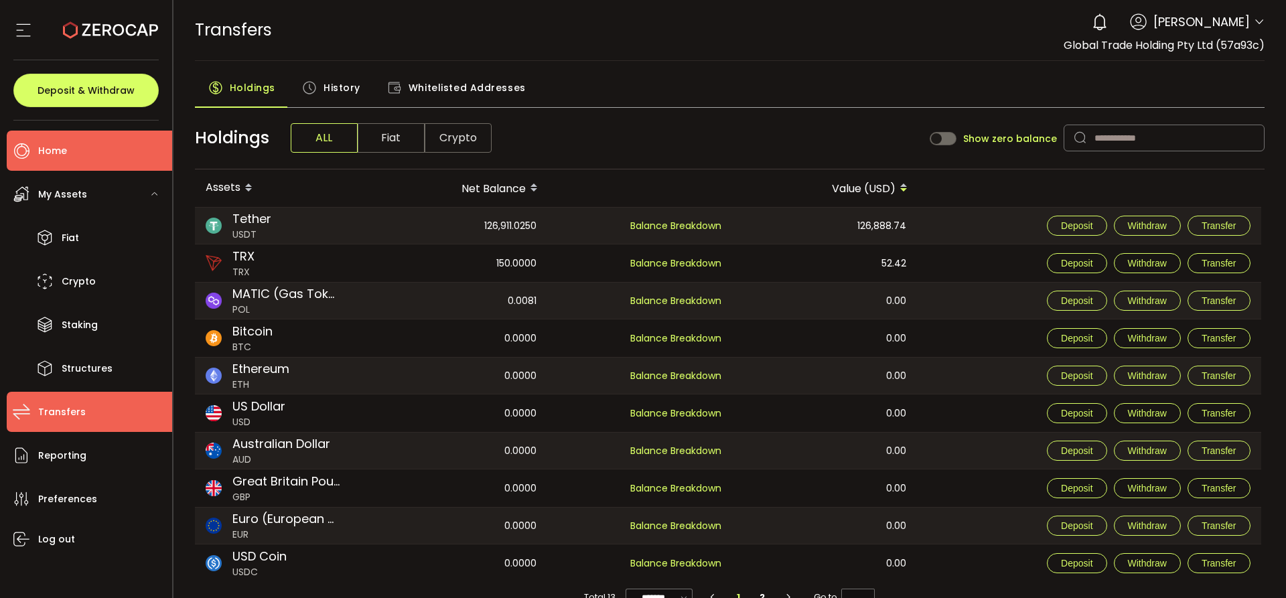
click at [57, 159] on span "Home" at bounding box center [52, 150] width 29 height 19
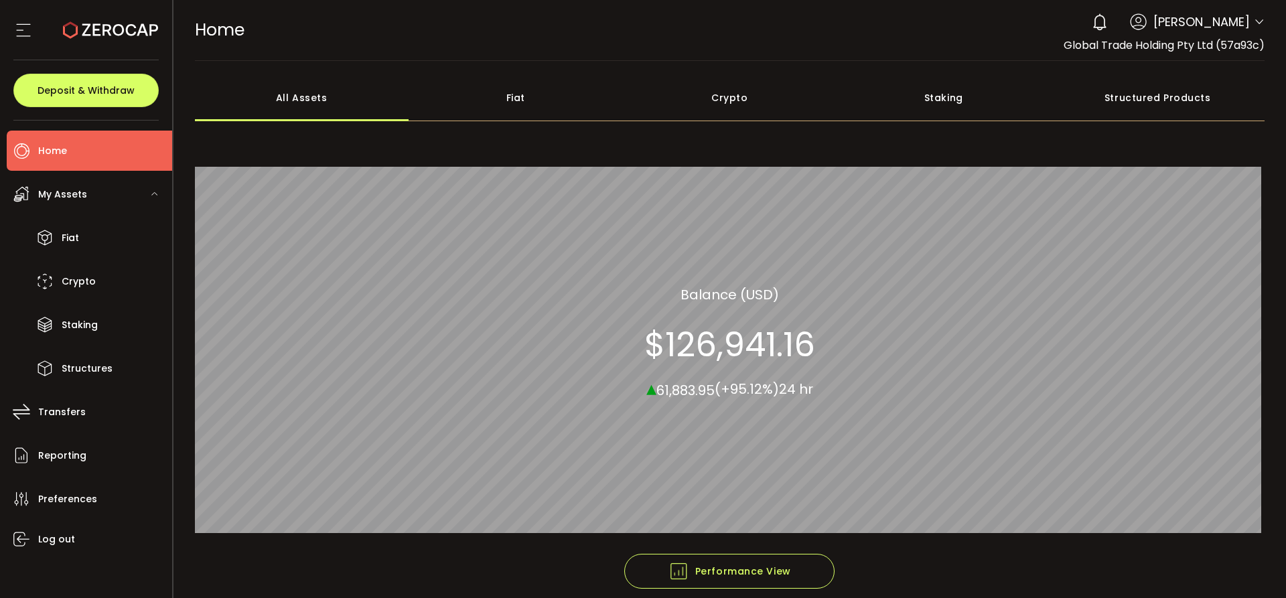
click at [751, 104] on div "Crypto" at bounding box center [730, 97] width 214 height 47
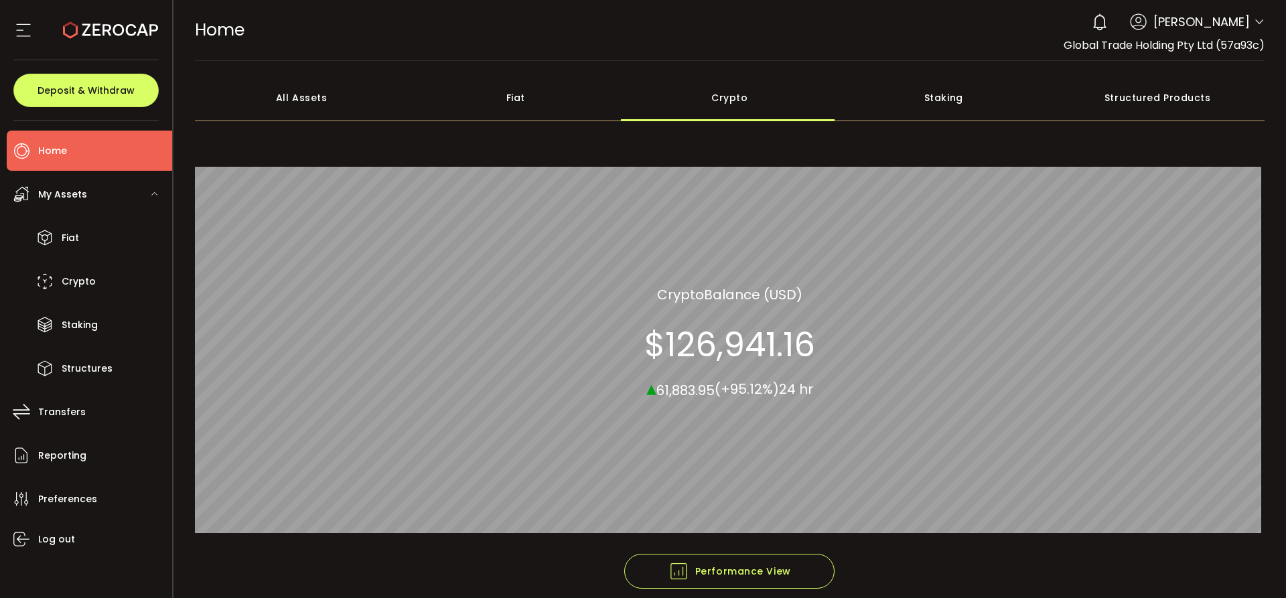
click at [805, 385] on span "24 hr" at bounding box center [796, 389] width 34 height 19
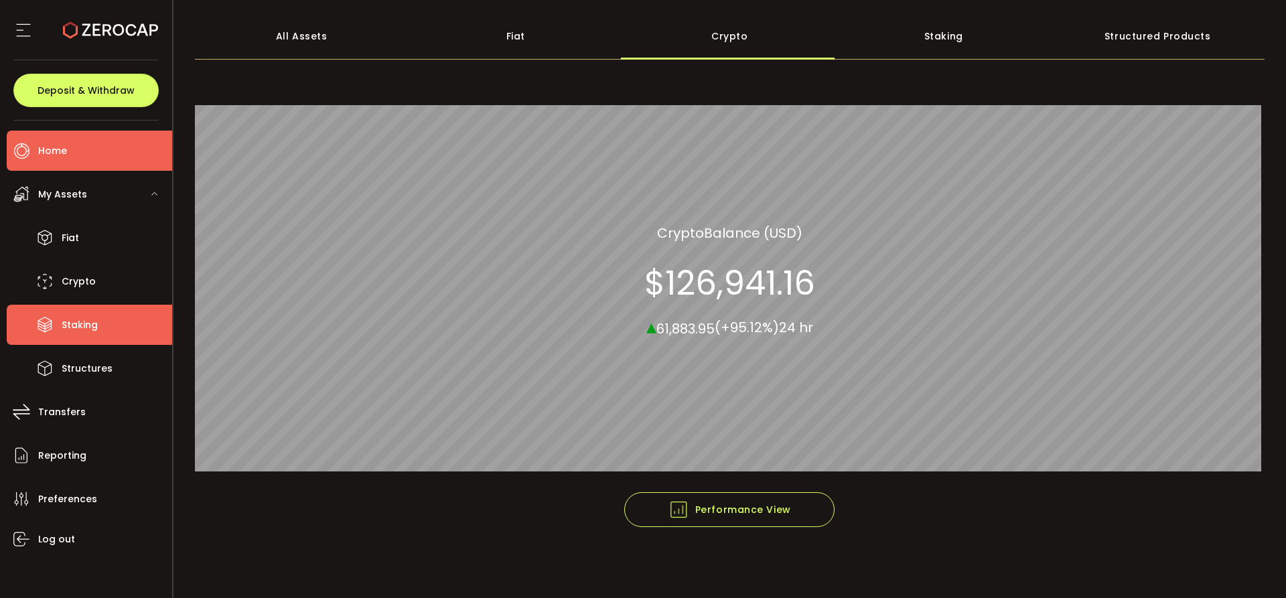
click at [53, 338] on li "Staking" at bounding box center [89, 325] width 165 height 40
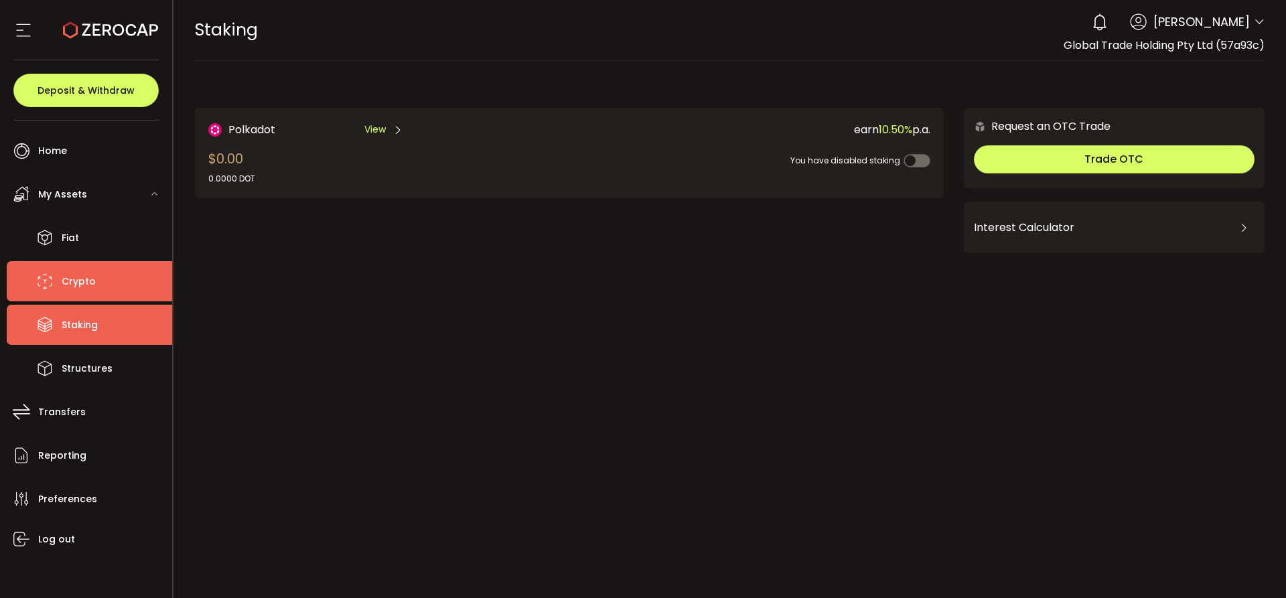
click at [70, 285] on span "Crypto" at bounding box center [79, 281] width 34 height 19
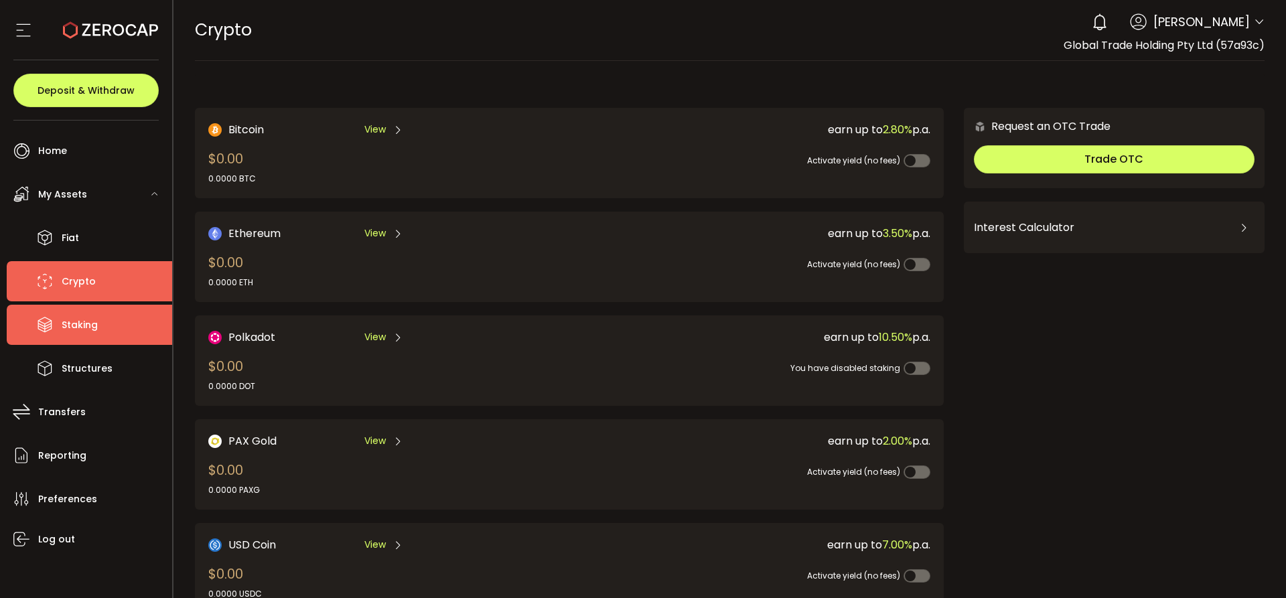
click at [74, 344] on li "Staking" at bounding box center [89, 325] width 165 height 40
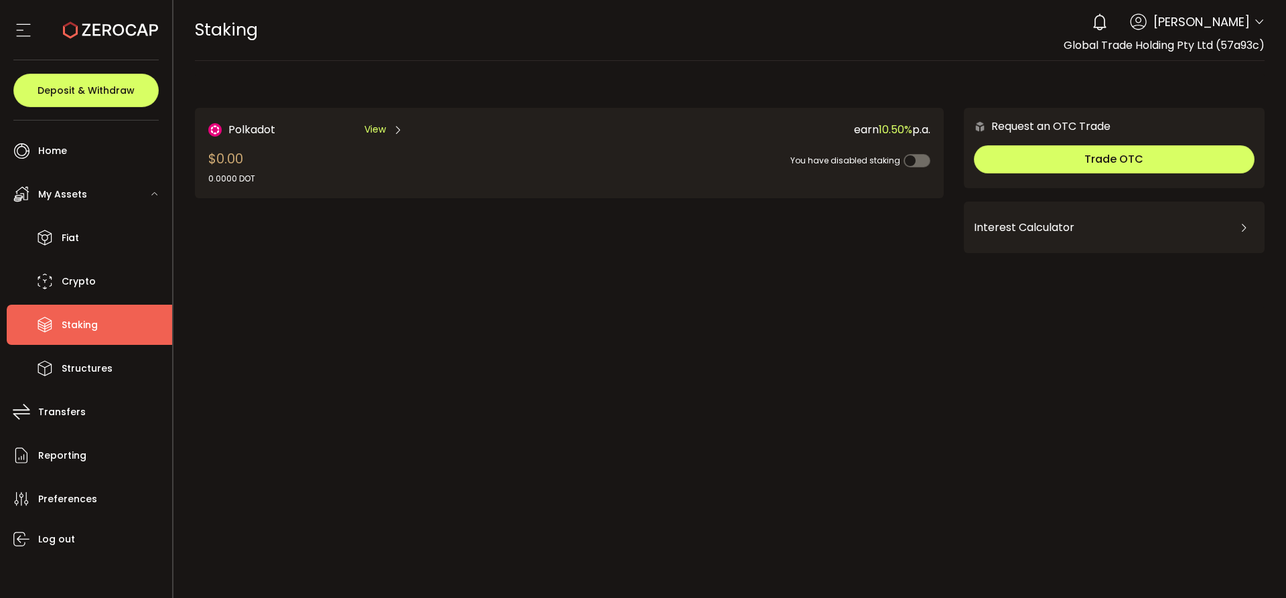
click at [67, 184] on div "My Assets" at bounding box center [89, 194] width 165 height 40
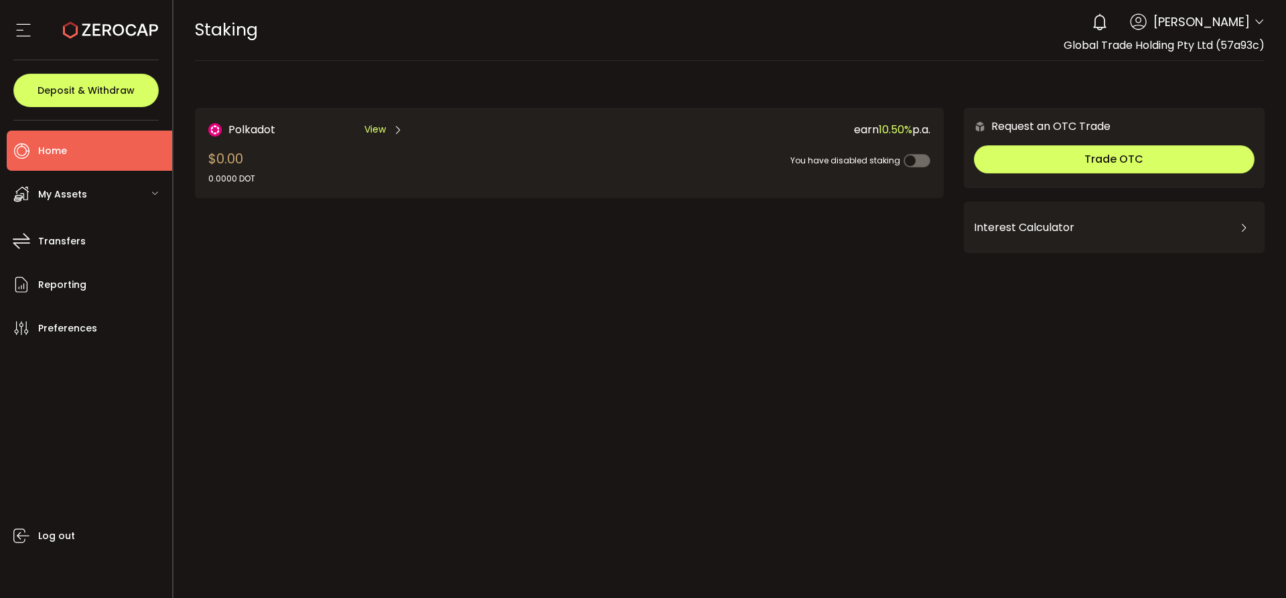
click at [67, 153] on li "Home" at bounding box center [89, 151] width 165 height 40
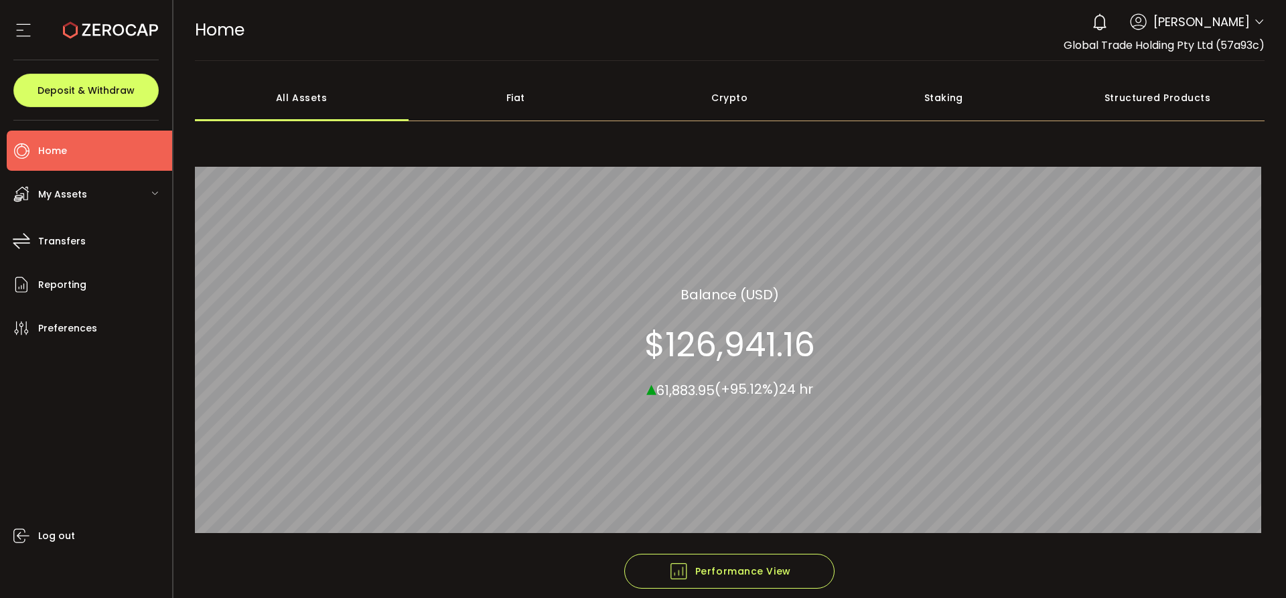
click at [693, 98] on div "Crypto" at bounding box center [730, 97] width 214 height 47
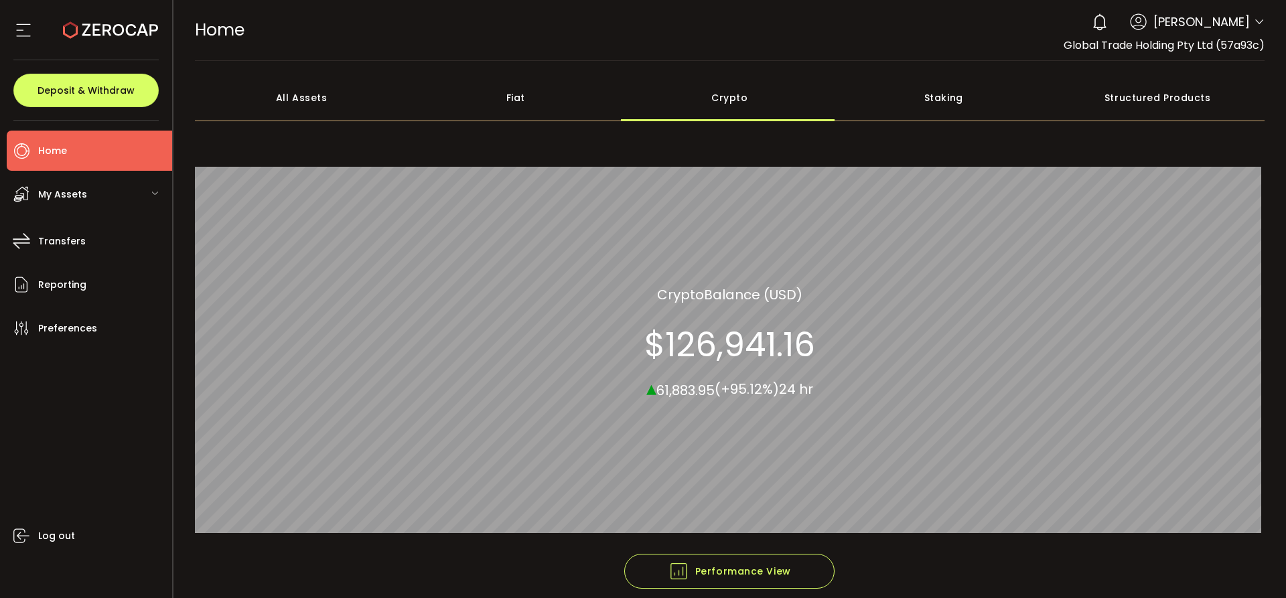
click at [75, 200] on span "My Assets" at bounding box center [62, 194] width 49 height 19
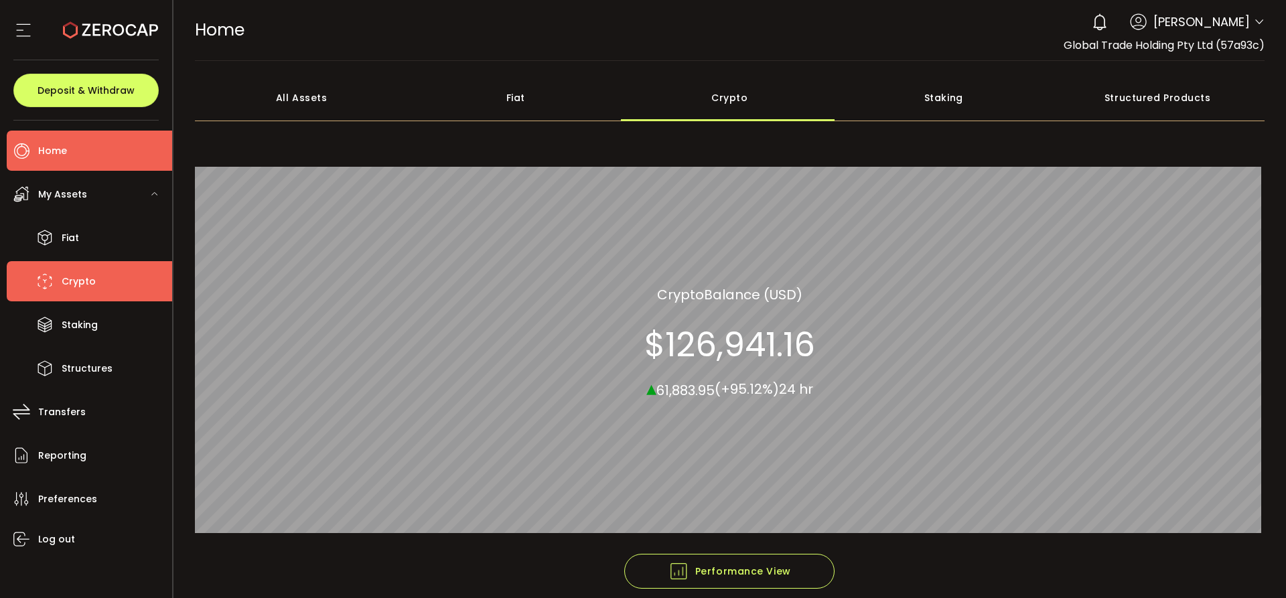
click at [76, 279] on span "Crypto" at bounding box center [79, 281] width 34 height 19
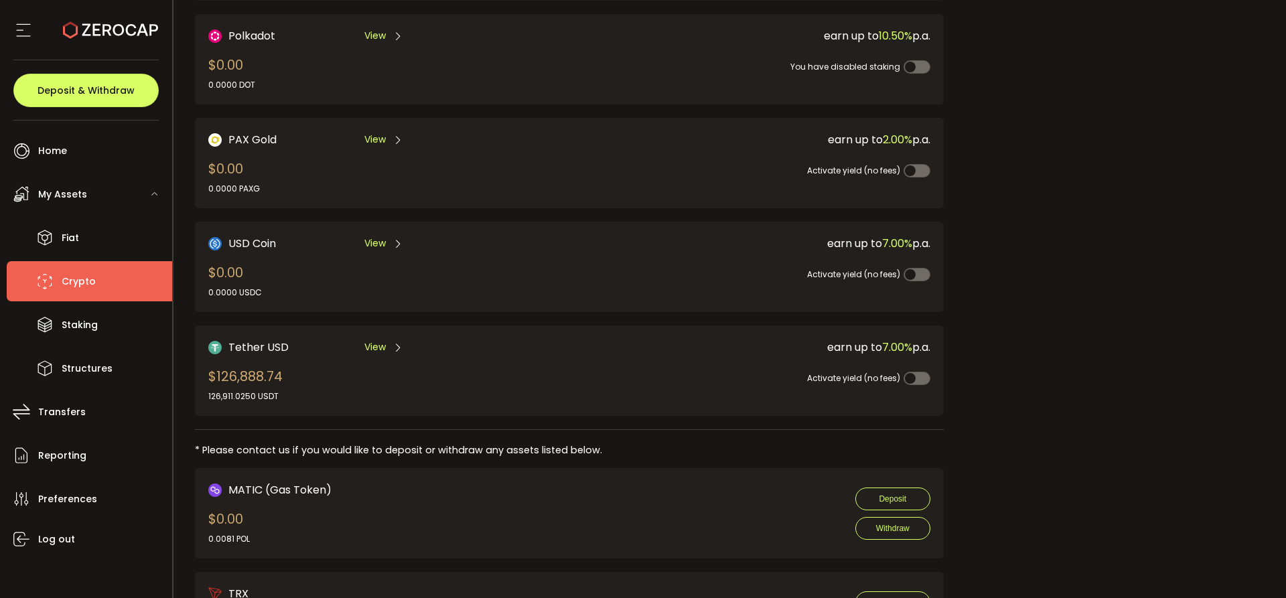
scroll to position [335, 0]
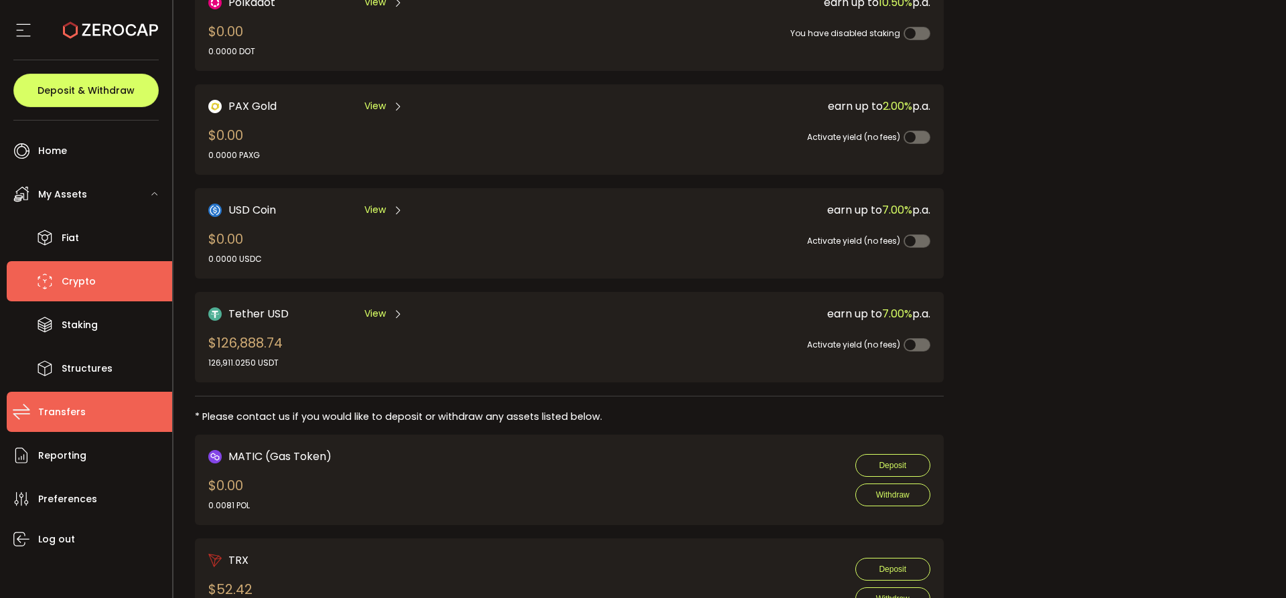
click at [65, 404] on span "Transfers" at bounding box center [62, 412] width 48 height 19
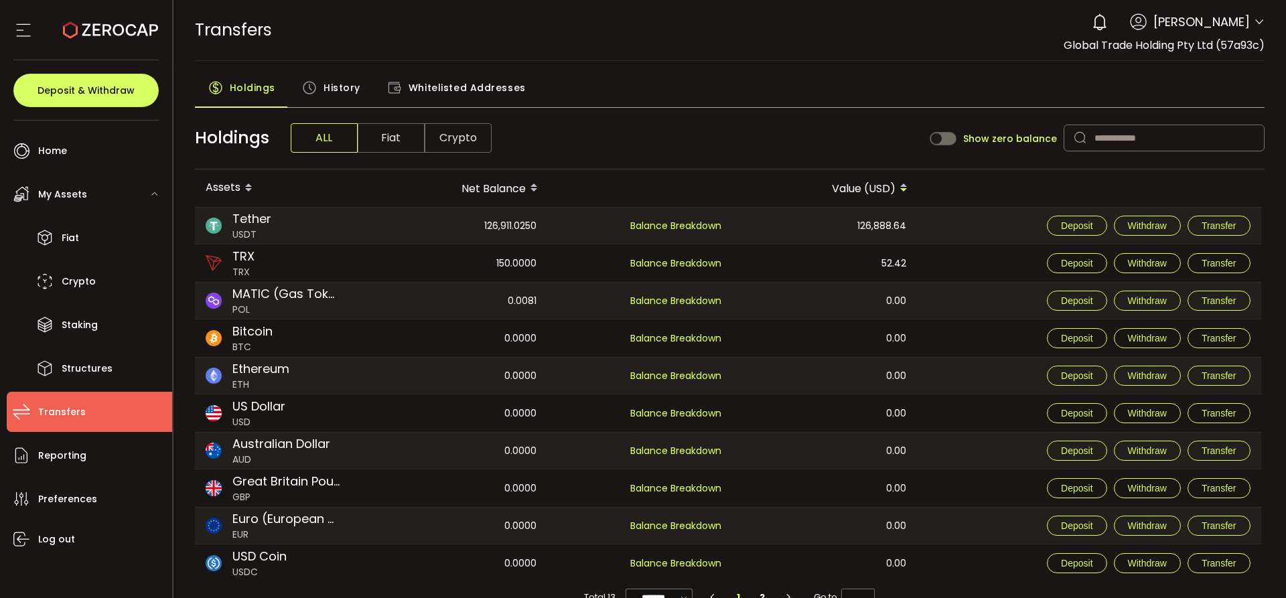
scroll to position [29, 0]
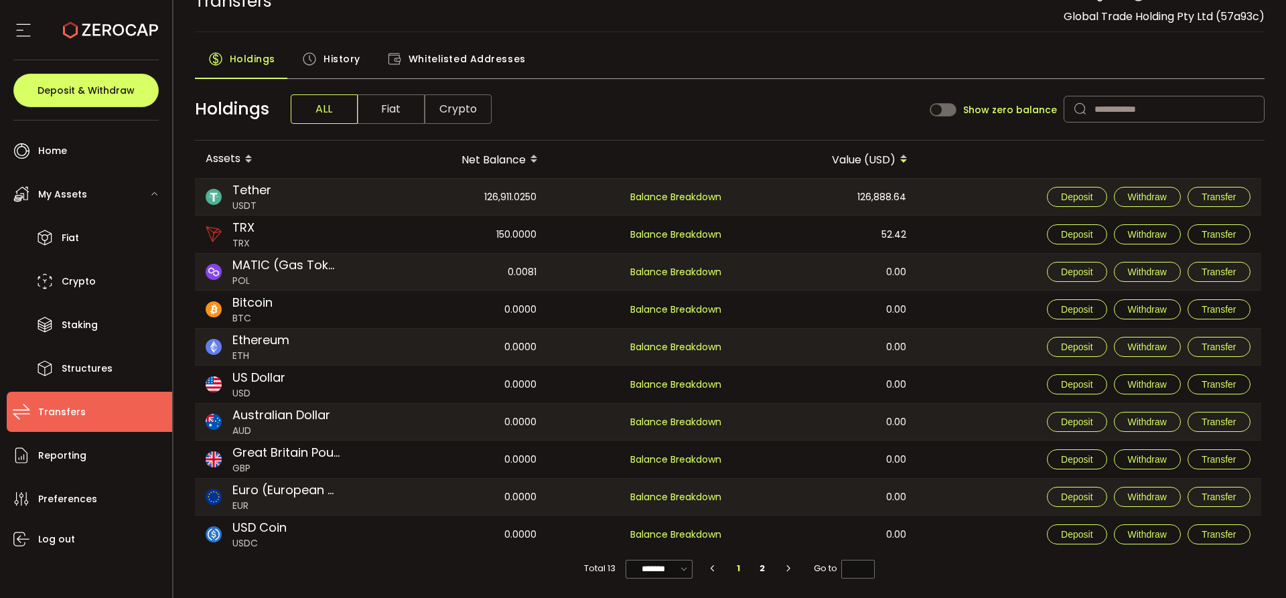
click at [609, 36] on main "Holdings History Whitelisted Addresses Holdings ALL Fiat Crypto Show zero balan…" at bounding box center [729, 315] width 1113 height 566
click at [1235, 200] on span "Transfer" at bounding box center [1219, 197] width 35 height 11
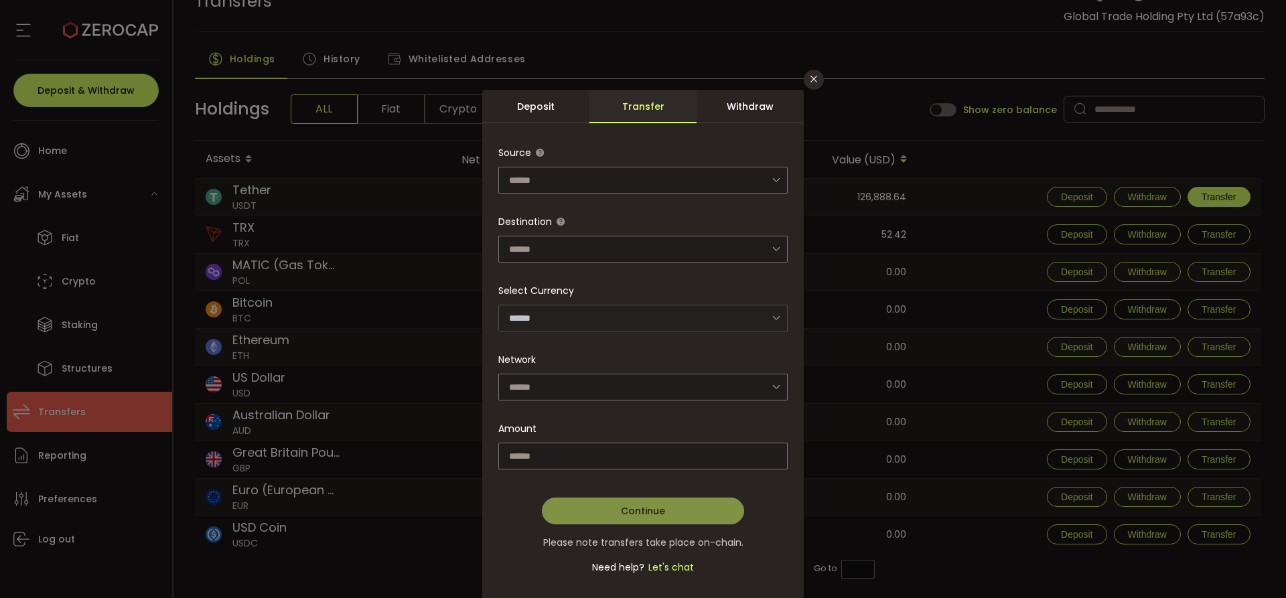
type input "**********"
type input "********"
click at [600, 171] on input "dialog" at bounding box center [642, 180] width 289 height 27
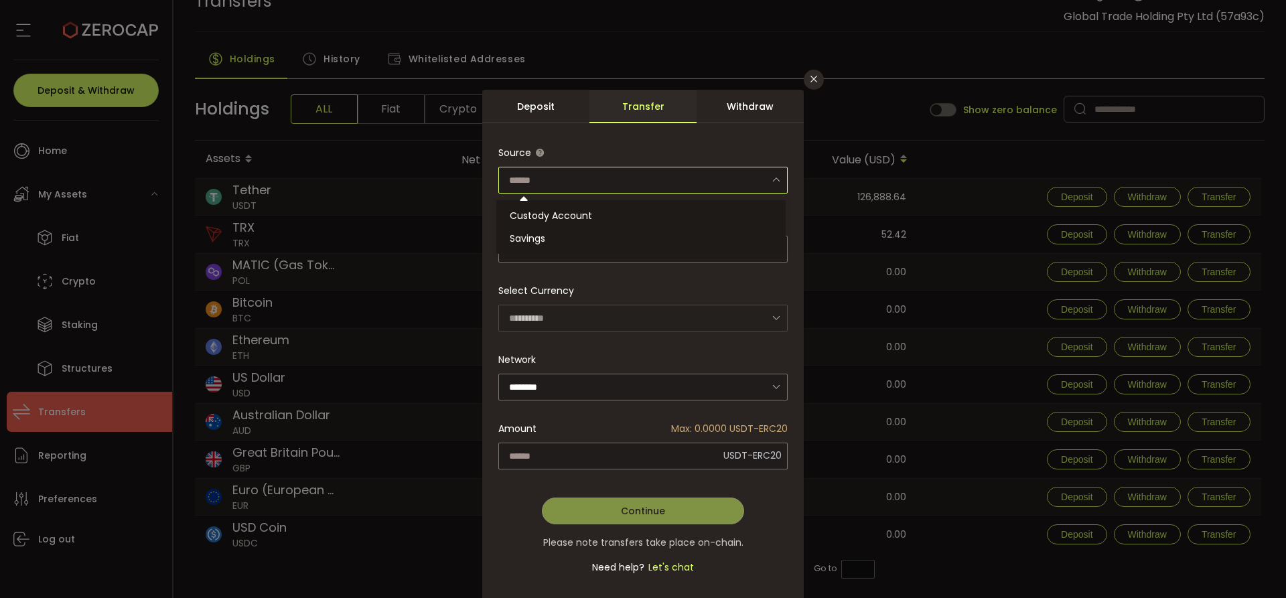
type input "**********"
click at [621, 135] on div "**********" at bounding box center [643, 367] width 322 height 469
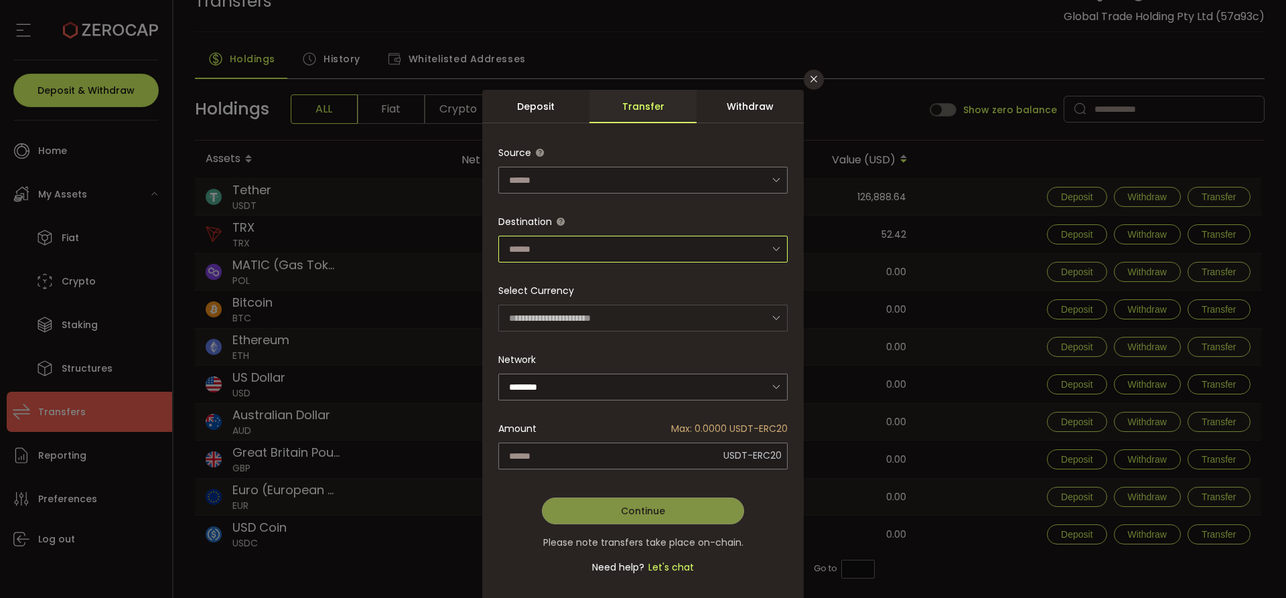
click at [573, 252] on input "dialog" at bounding box center [642, 249] width 289 height 27
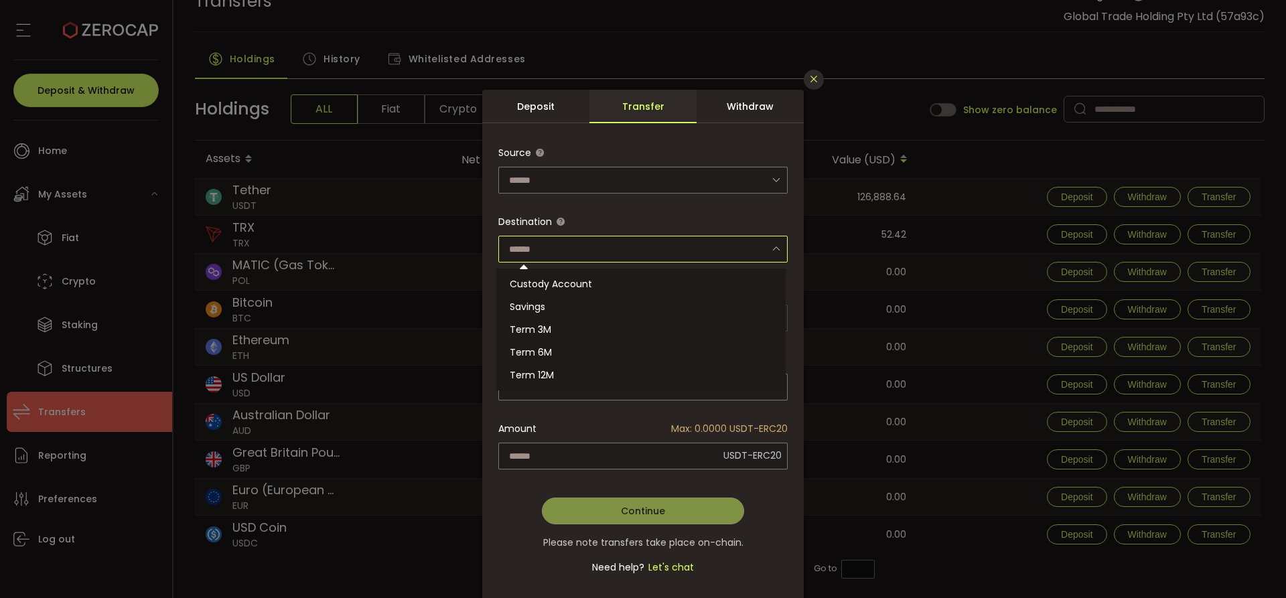
click at [811, 76] on icon "Close" at bounding box center [814, 79] width 11 height 11
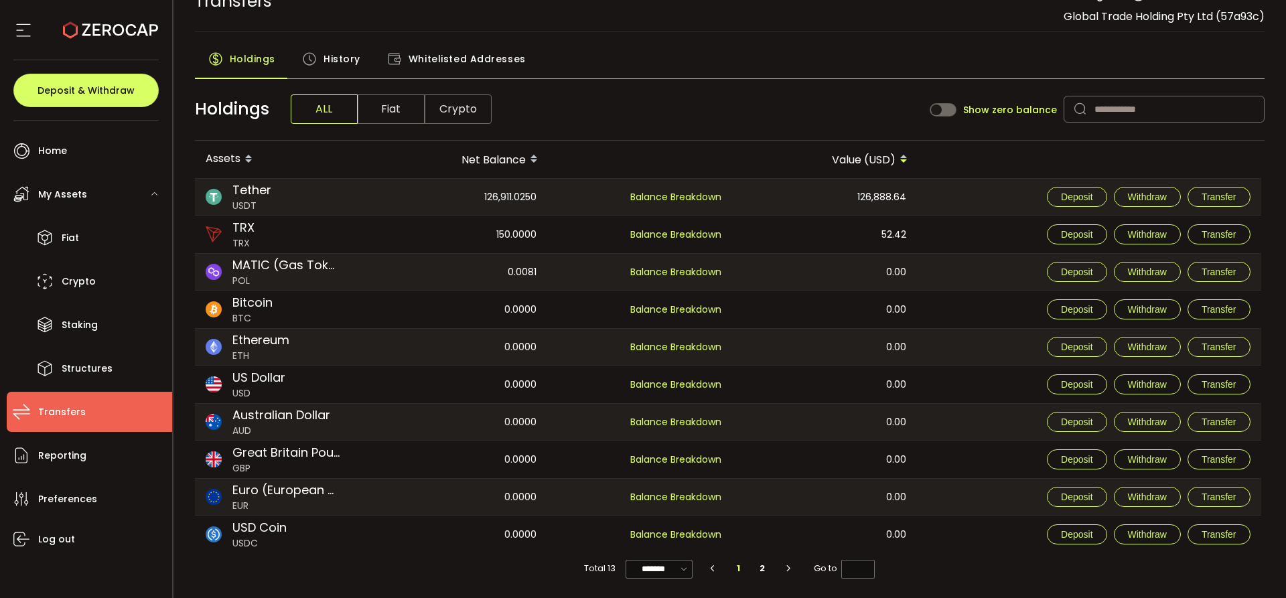
click at [378, 107] on span "Fiat" at bounding box center [391, 108] width 67 height 29
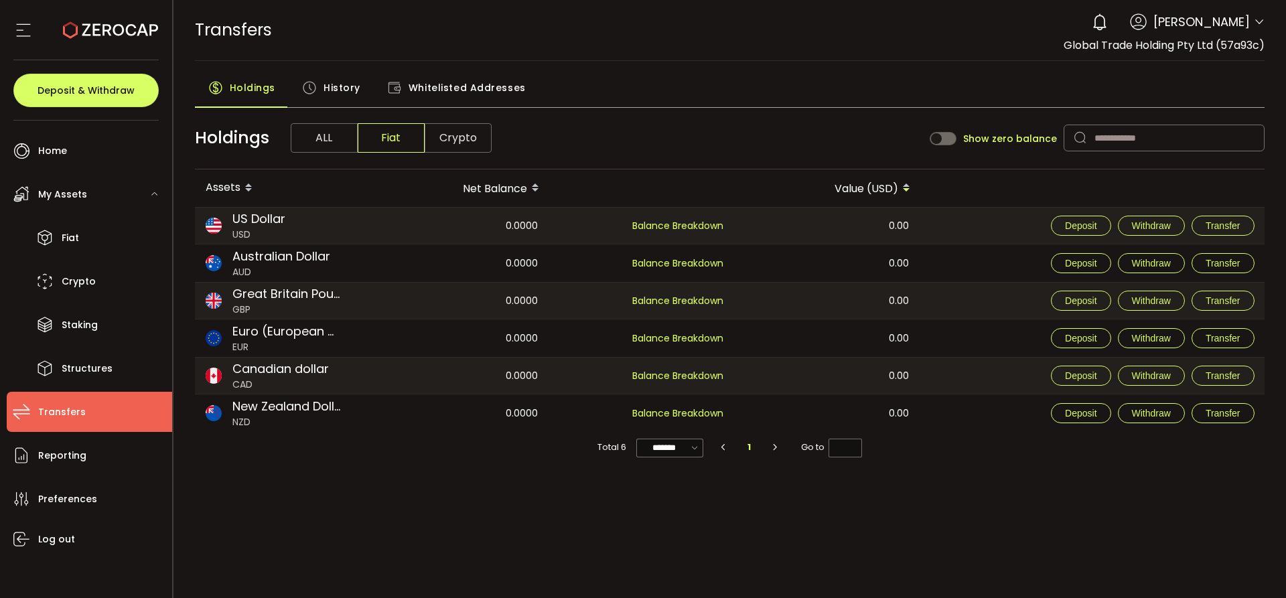
scroll to position [0, 0]
click at [1148, 269] on button "Withdraw" at bounding box center [1151, 263] width 67 height 20
type input "***"
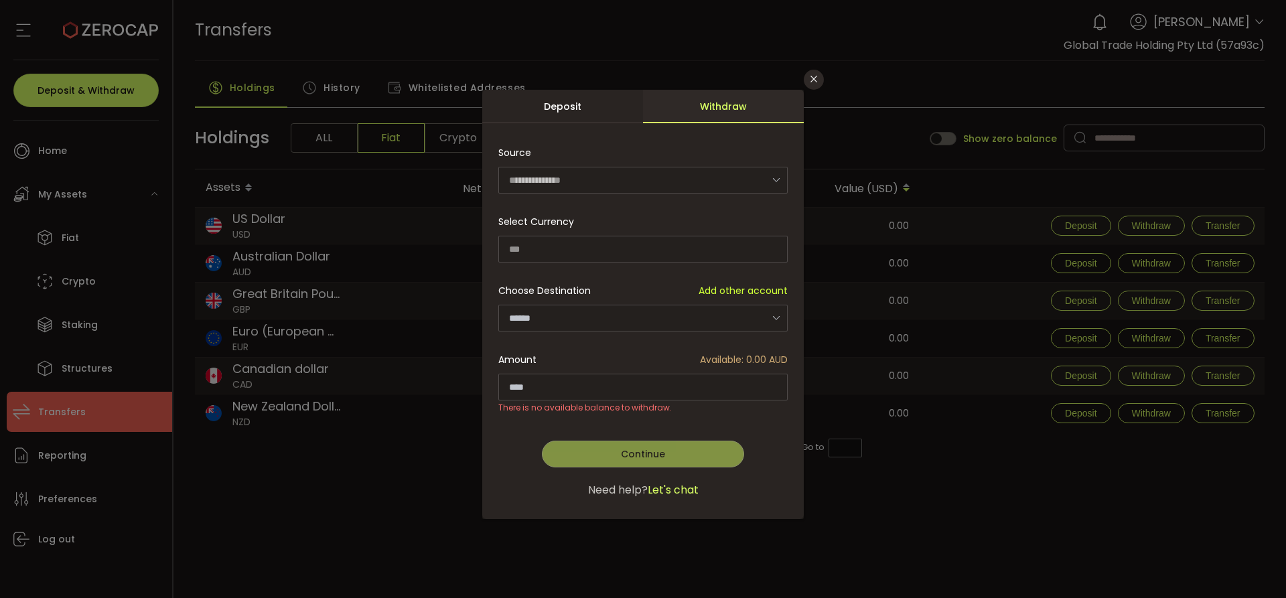
click at [568, 336] on div "**********" at bounding box center [642, 310] width 289 height 343
click at [569, 362] on div "Amount Available: 0.00 AUD" at bounding box center [642, 360] width 289 height 14
click at [576, 403] on span "There is no available balance to withdraw." at bounding box center [584, 408] width 173 height 12
click at [596, 431] on div "Continue Go Back Submit" at bounding box center [642, 441] width 289 height 54
click at [669, 289] on div "Choose Destination Add other account" at bounding box center [642, 291] width 289 height 14
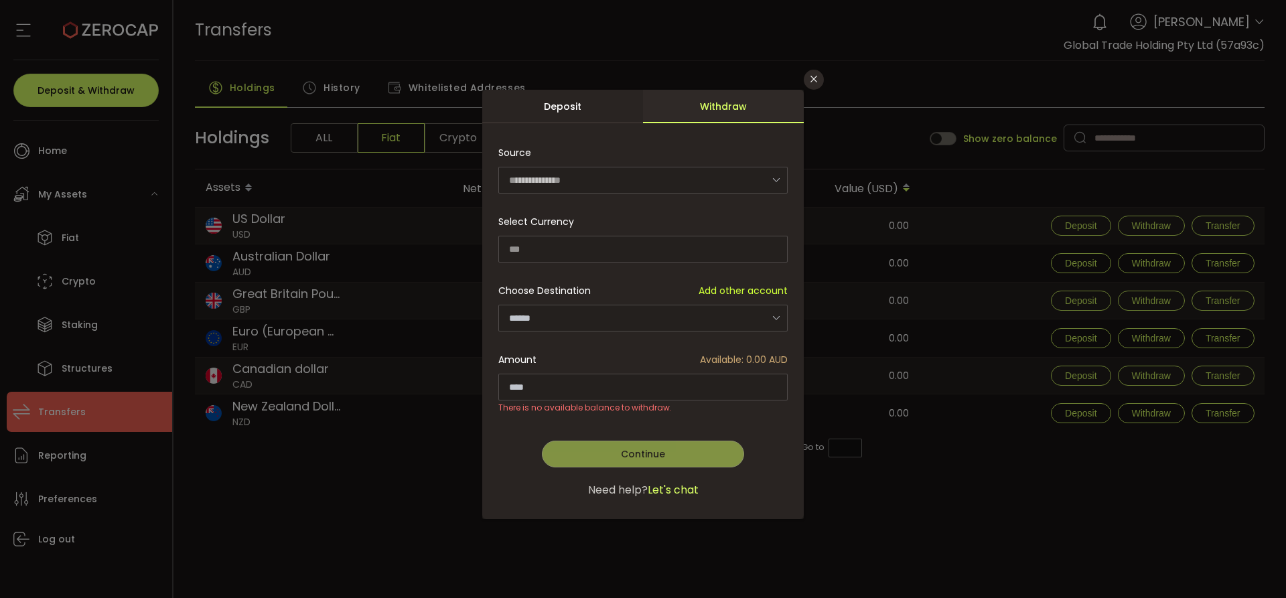
click at [709, 277] on div "Choose Destination Add other account Global Trade Holding Pty Ltd - GTradeMonoo…" at bounding box center [642, 304] width 289 height 54
click at [809, 82] on icon "Close" at bounding box center [814, 79] width 11 height 11
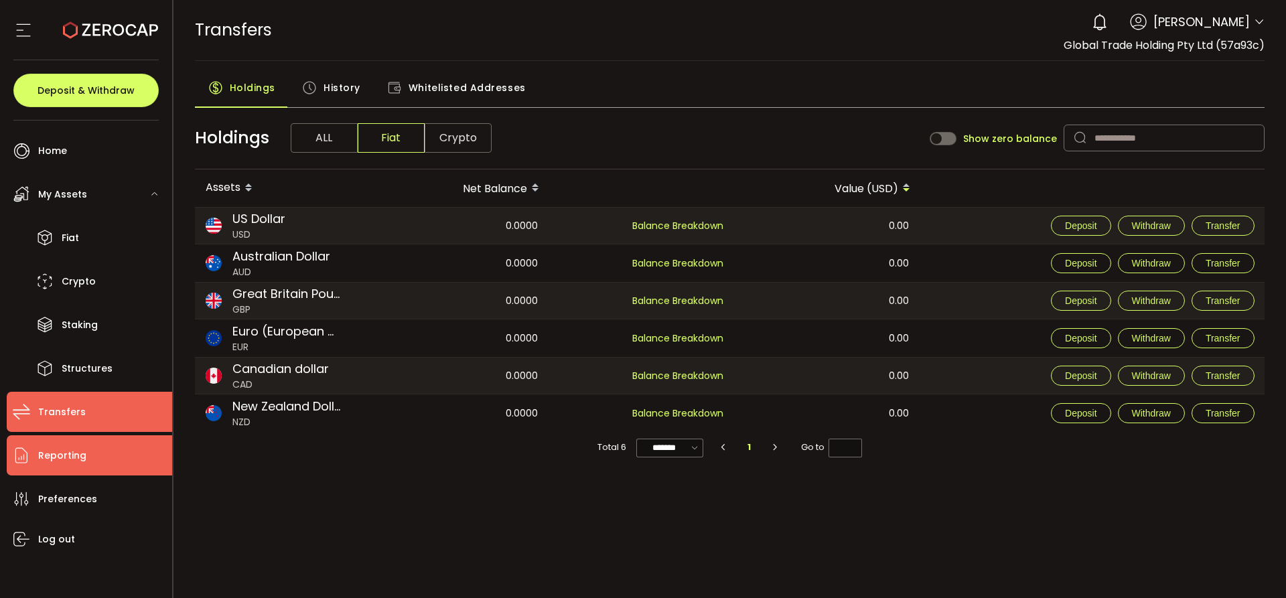
click at [94, 455] on li "Reporting" at bounding box center [89, 455] width 165 height 40
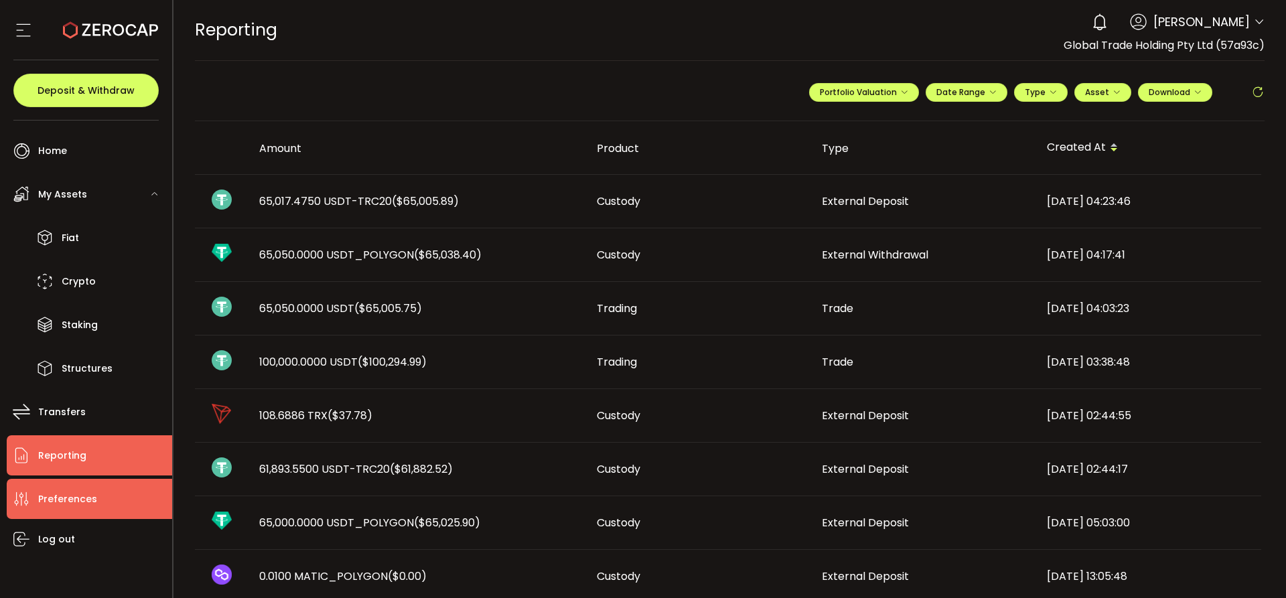
click at [76, 496] on span "Preferences" at bounding box center [67, 499] width 59 height 19
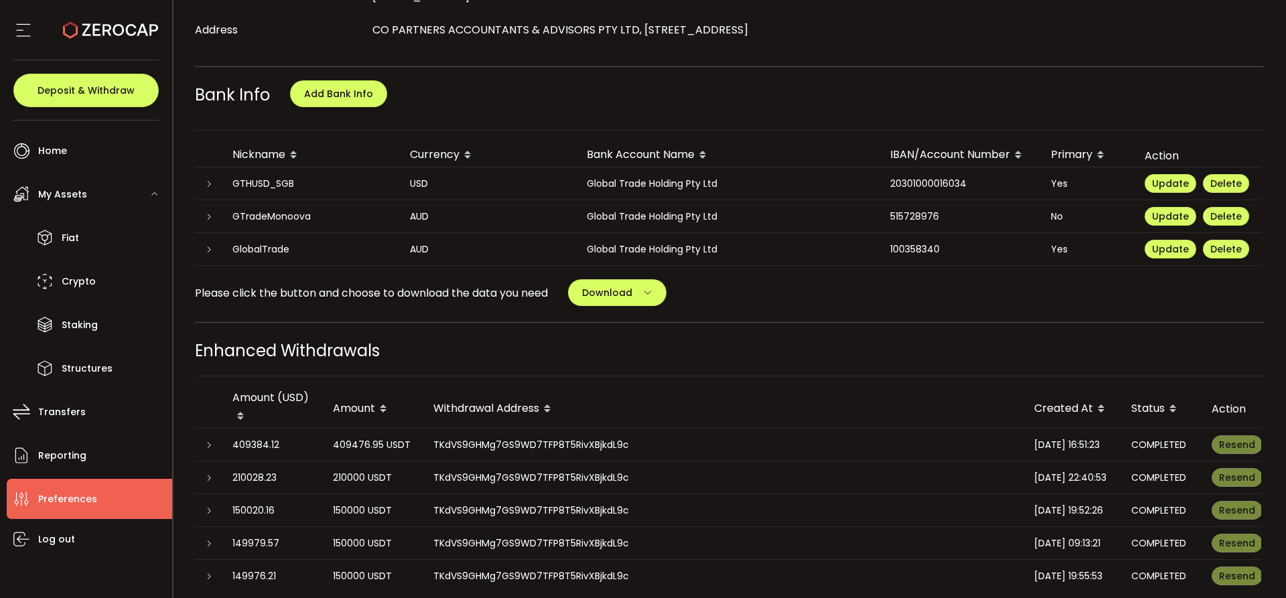
scroll to position [603, 0]
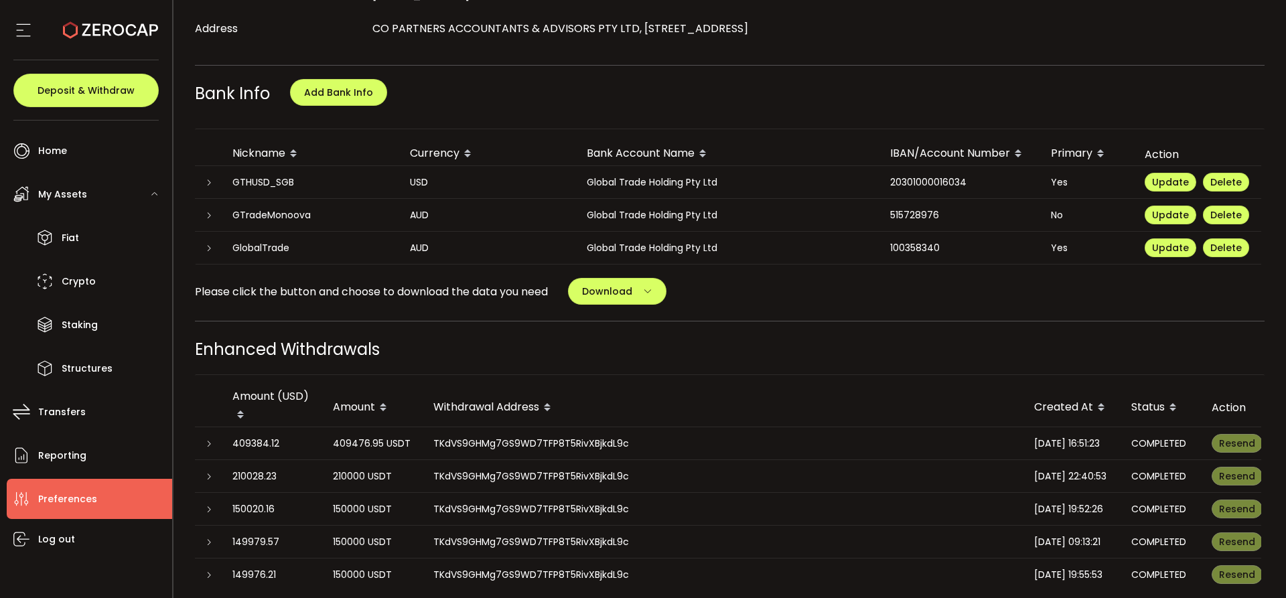
click at [206, 247] on icon at bounding box center [209, 249] width 8 height 8
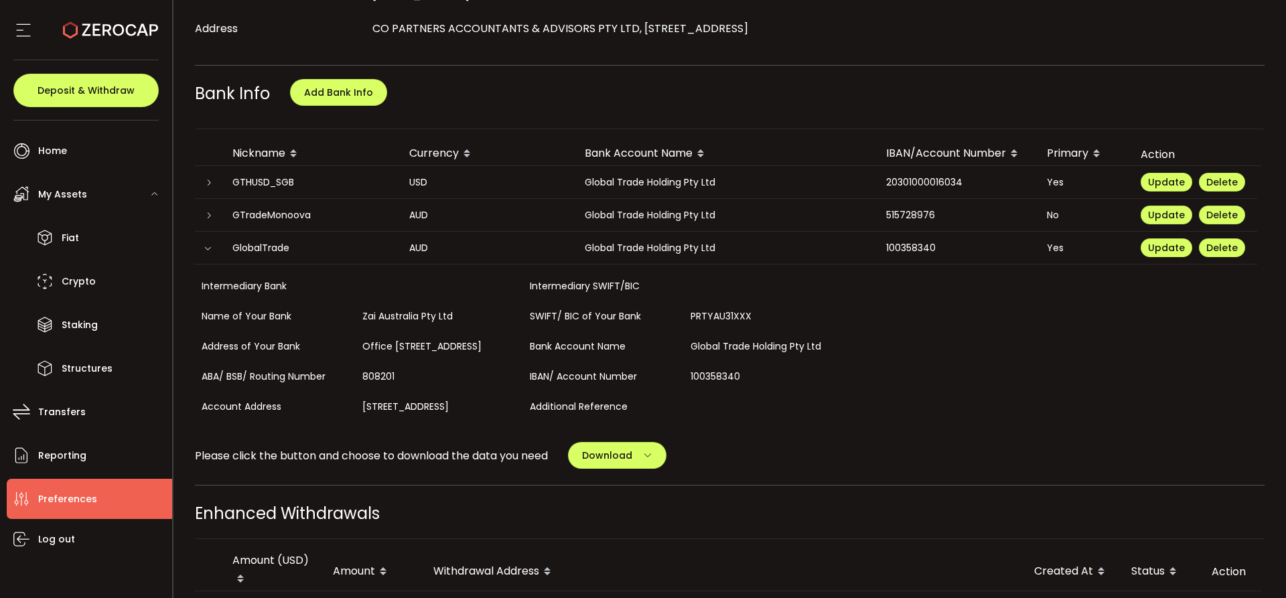
click at [206, 247] on icon at bounding box center [208, 249] width 8 height 8
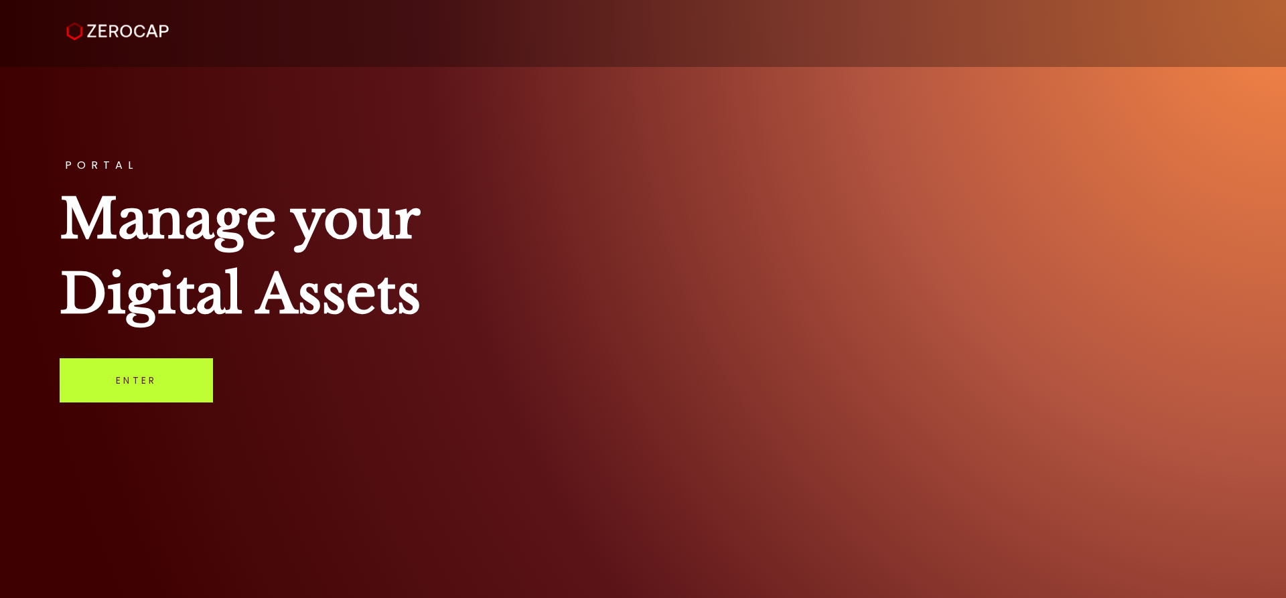
click at [169, 362] on link "Enter" at bounding box center [136, 380] width 153 height 44
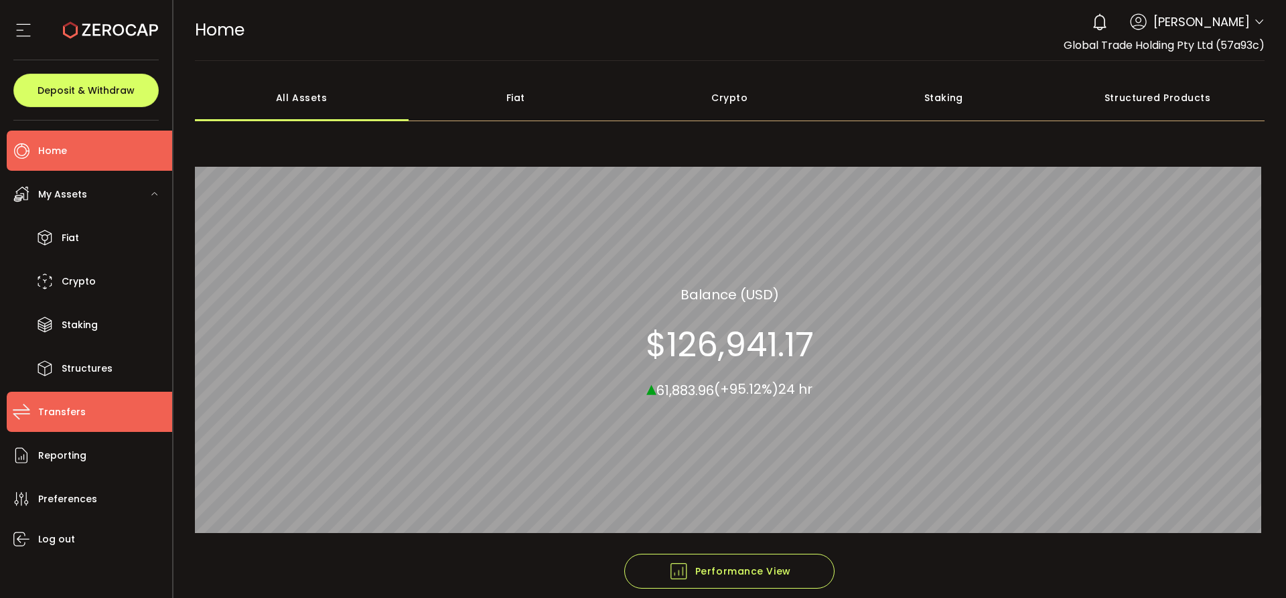
click at [52, 414] on span "Transfers" at bounding box center [62, 412] width 48 height 19
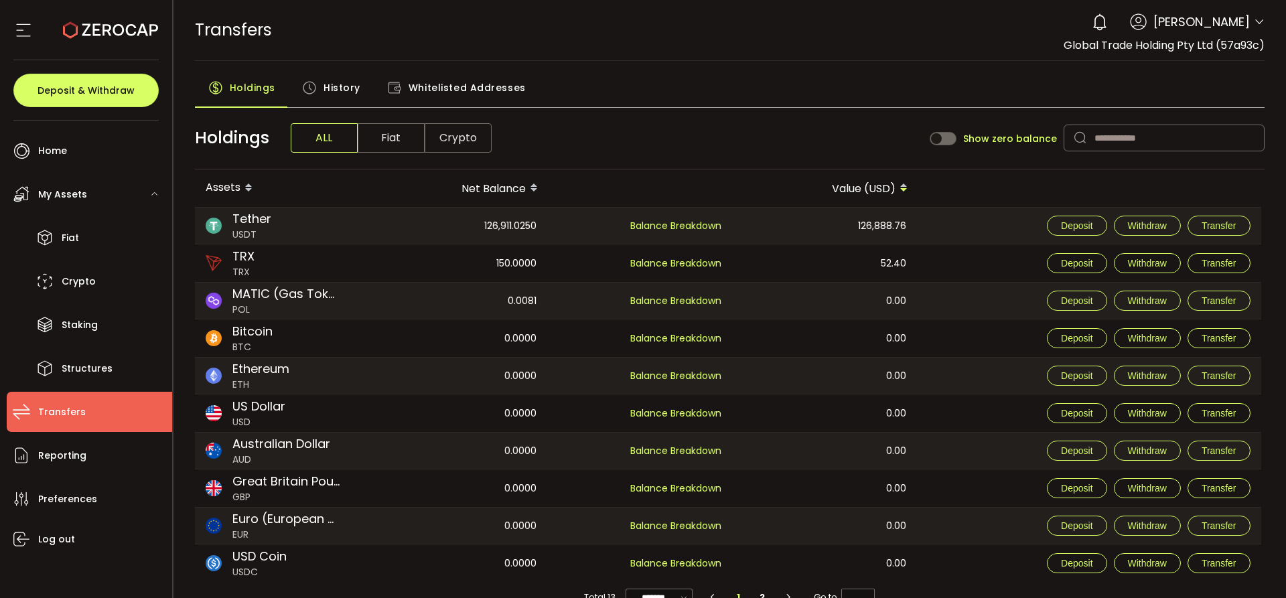
click at [614, 44] on div "TRANSFERS Buy Power $0.00 USD Transfers Transfers Your verification is pending …" at bounding box center [730, 30] width 1070 height 60
click at [632, 56] on div "TRANSFERS Buy Power $0.00 USD Transfers Transfers Your verification is pending …" at bounding box center [730, 30] width 1070 height 60
click at [577, 43] on div "TRANSFERS Buy Power $0.00 USD Transfers Transfers Your verification is pending …" at bounding box center [730, 30] width 1070 height 60
